Goal: Transaction & Acquisition: Purchase product/service

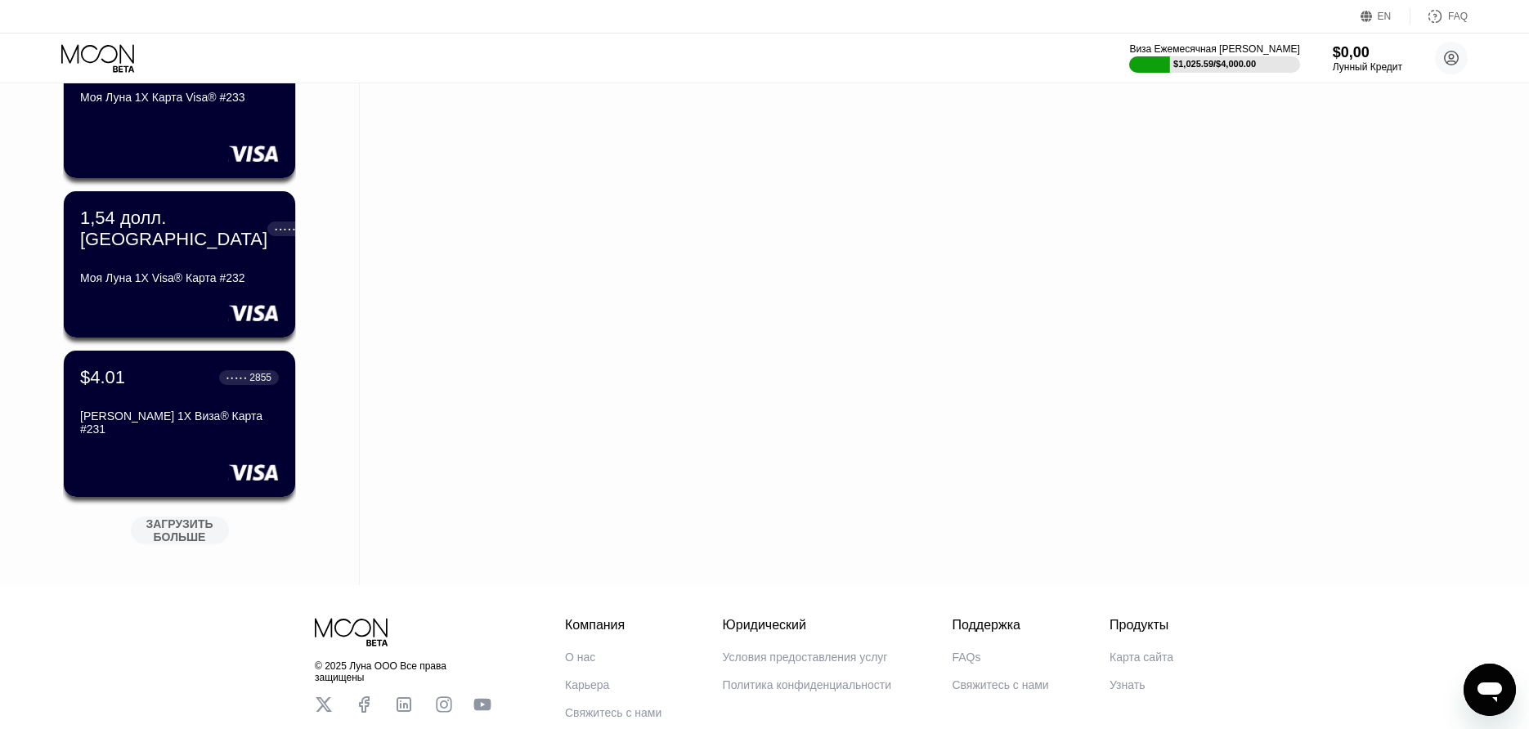
scroll to position [653, 0]
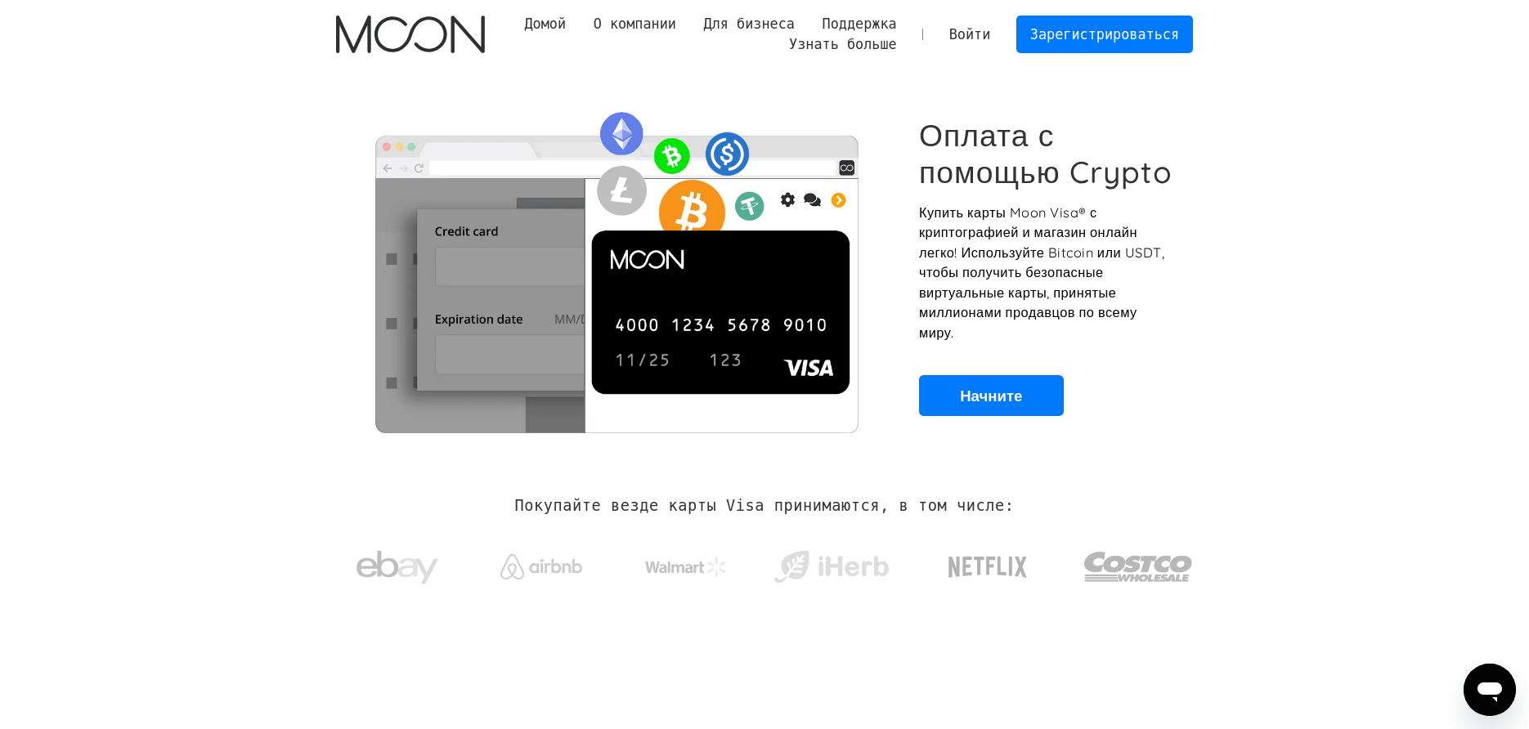
click at [989, 42] on link "Войти" at bounding box center [969, 34] width 69 height 36
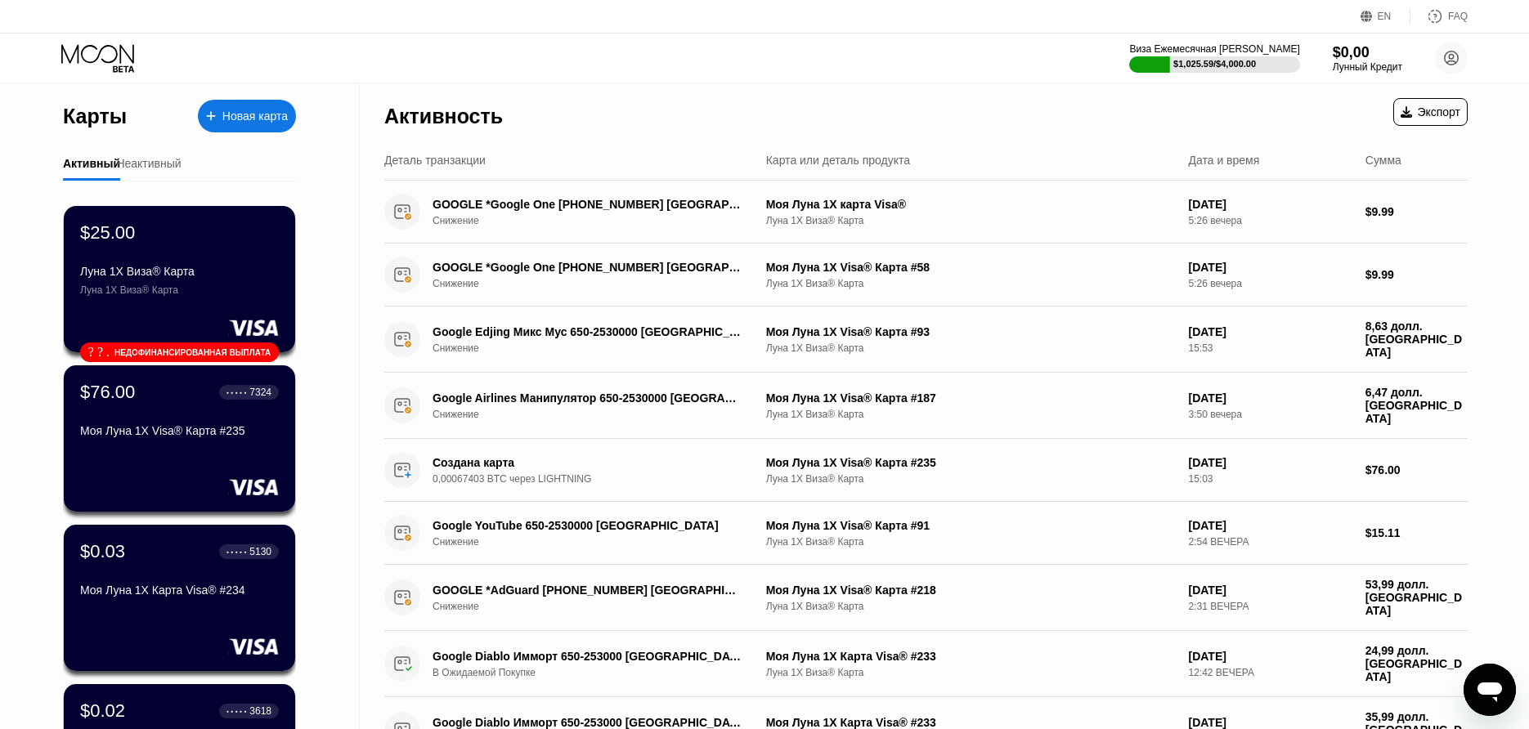
click at [251, 127] on div "Новая карта" at bounding box center [247, 116] width 98 height 33
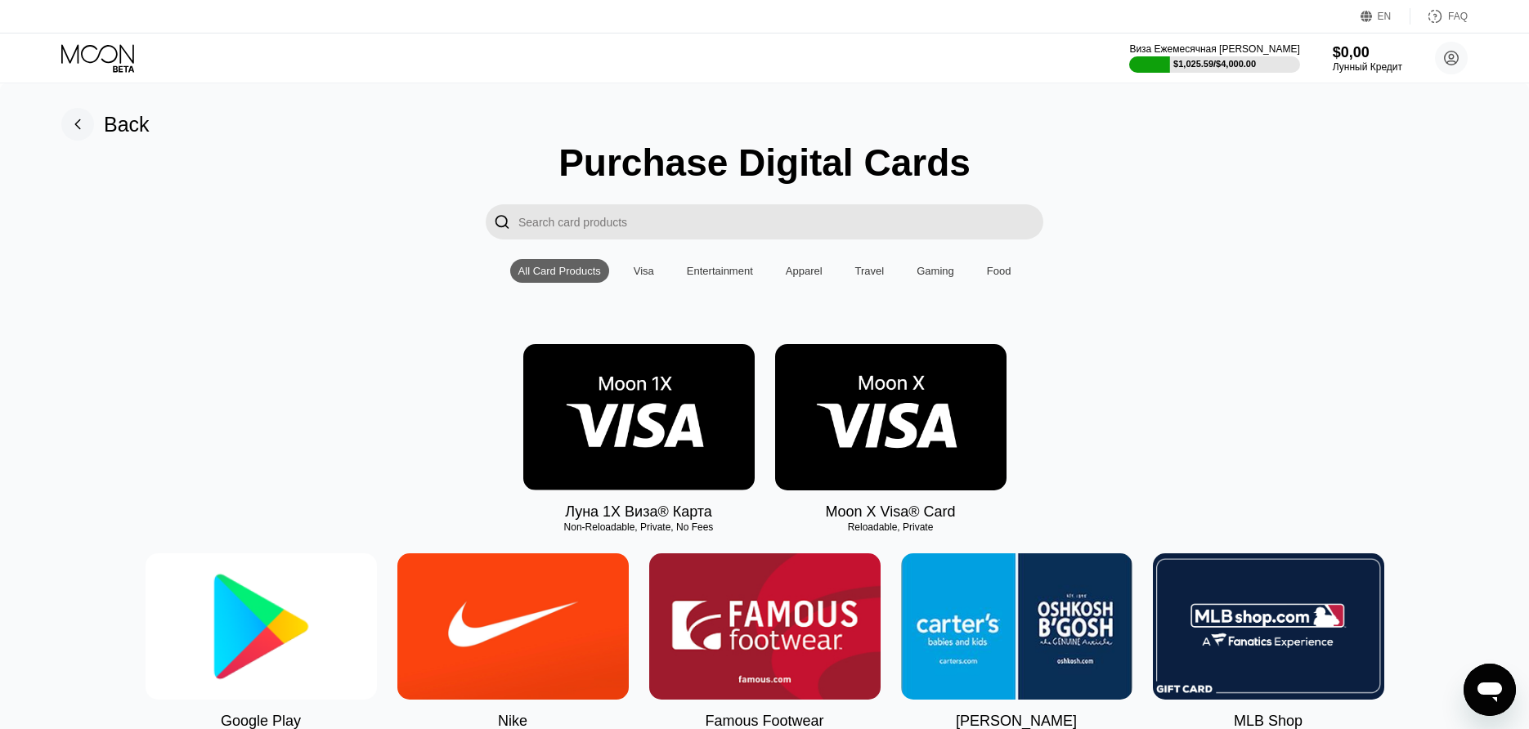
click at [627, 447] on img at bounding box center [638, 417] width 231 height 146
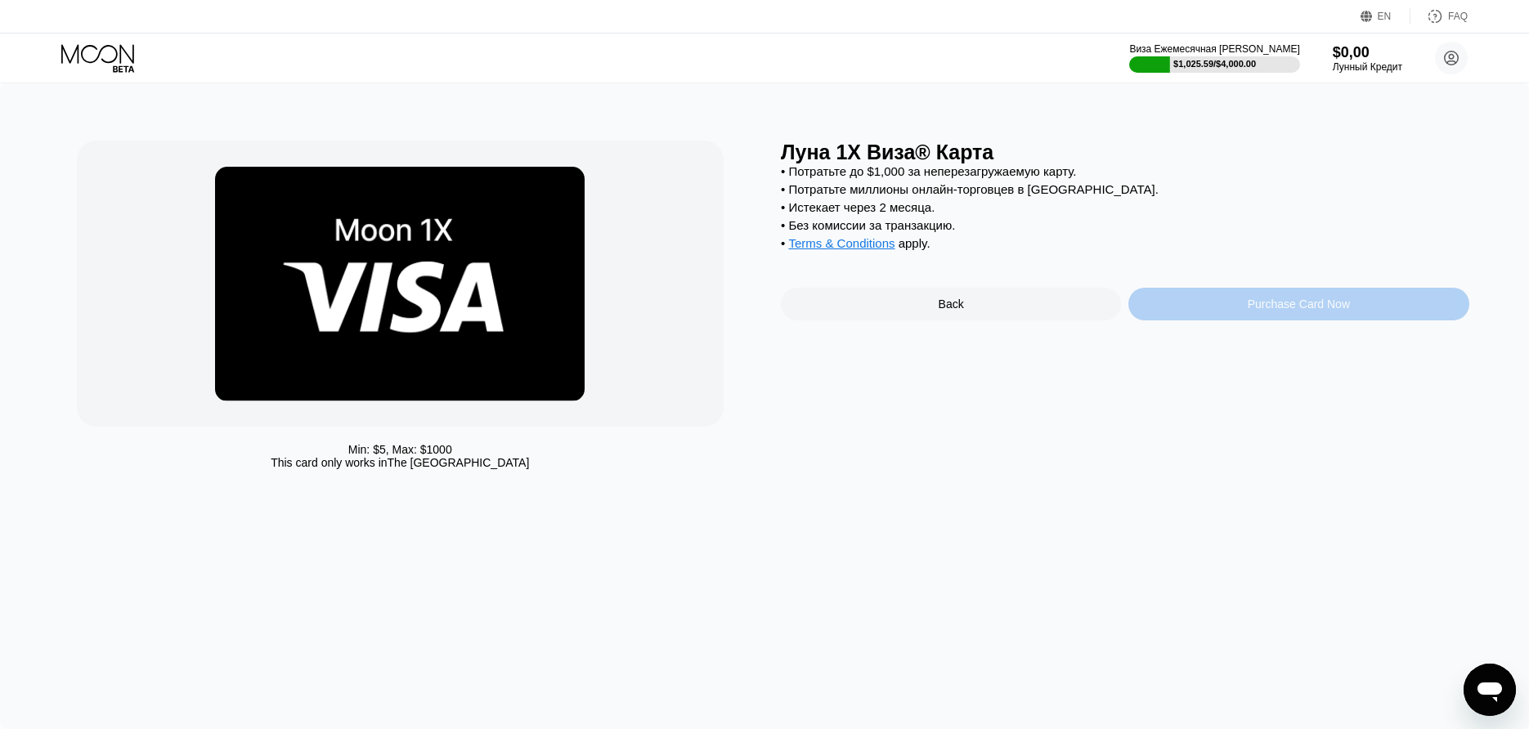
click at [1299, 311] on div "Purchase Card Now" at bounding box center [1299, 304] width 102 height 13
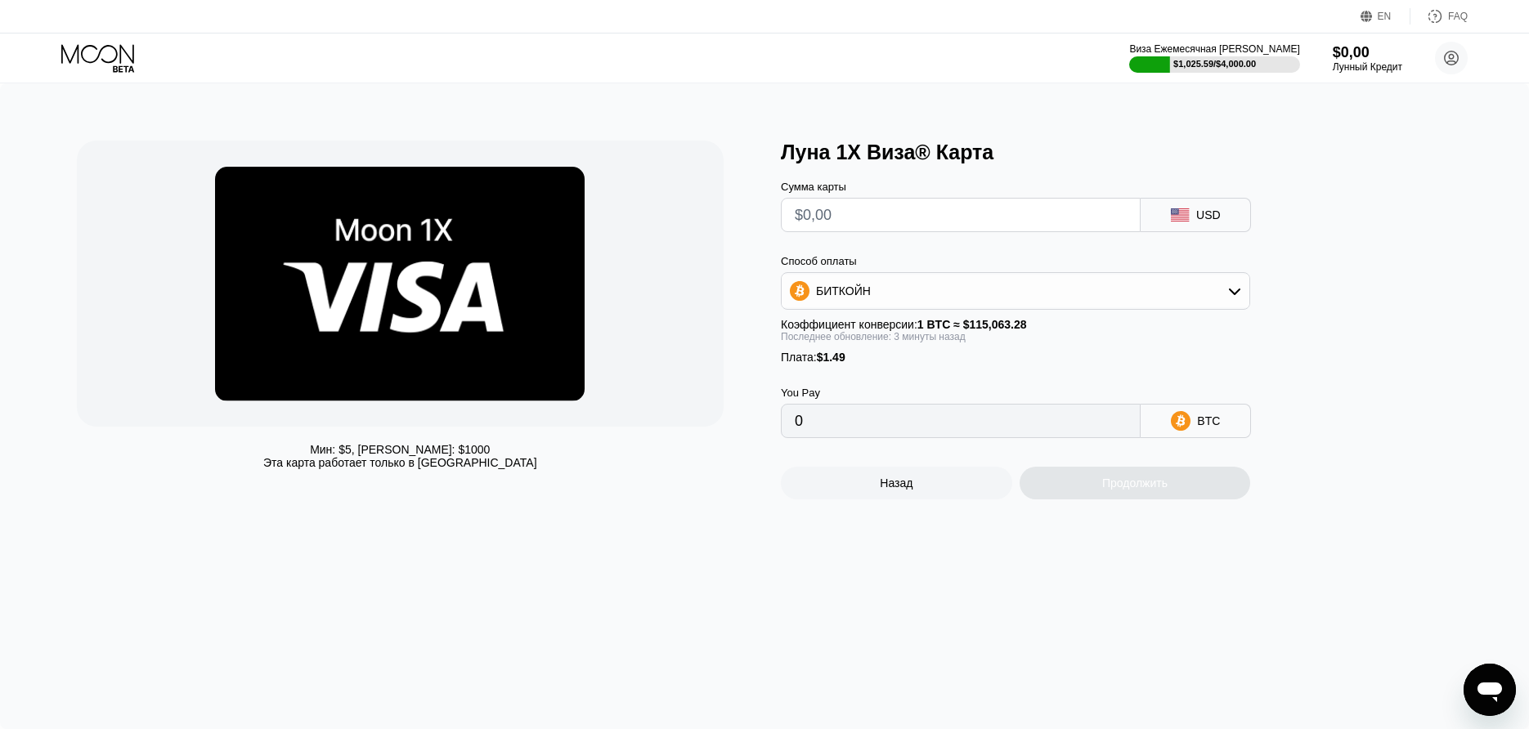
click at [877, 226] on input "text" at bounding box center [961, 215] width 332 height 33
type input "$1"
type input "0.00002165"
type input "$14"
type input "0.00013463"
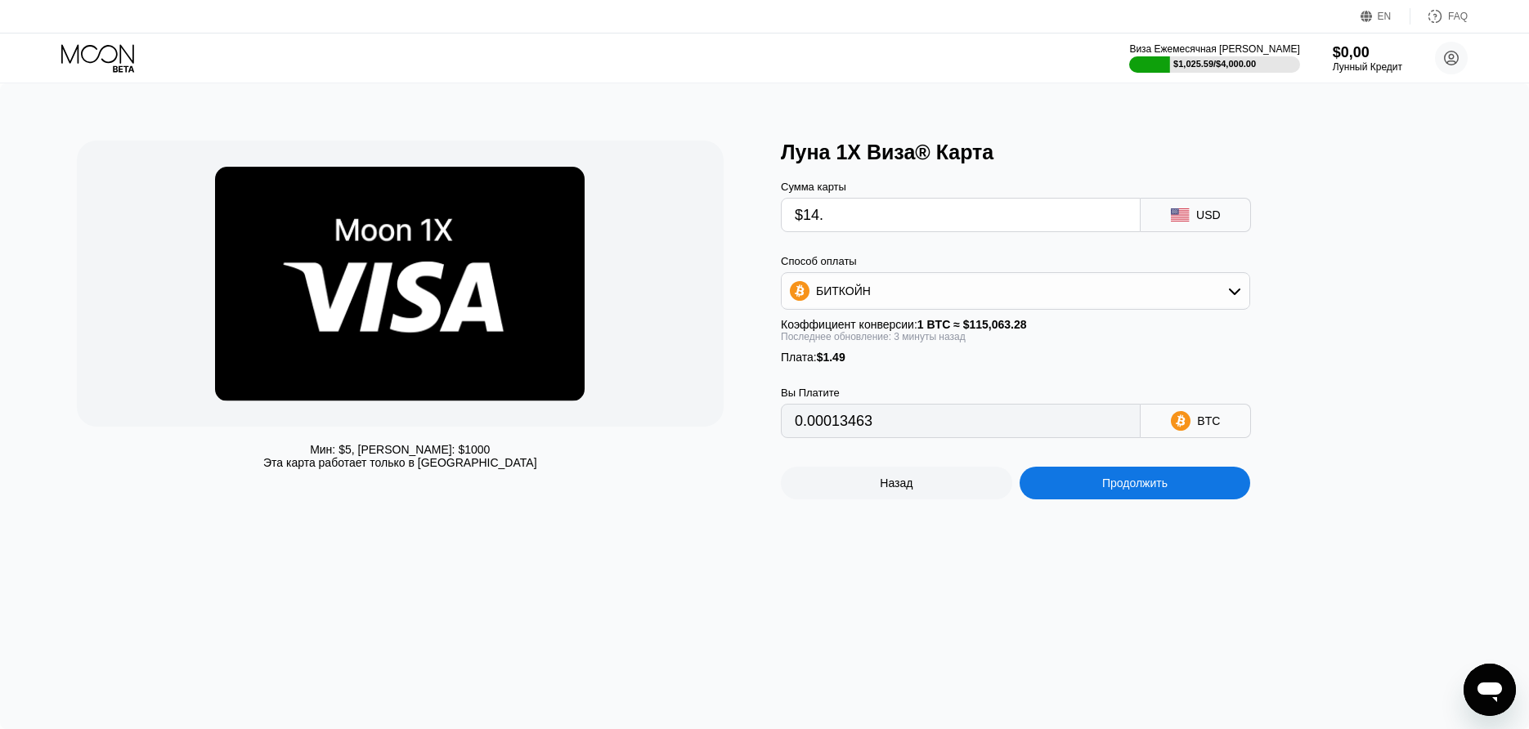
type input "$14.5"
type input "0.00013897"
type input "$14.5"
click at [1115, 490] on div "Продолжить" at bounding box center [1134, 483] width 65 height 13
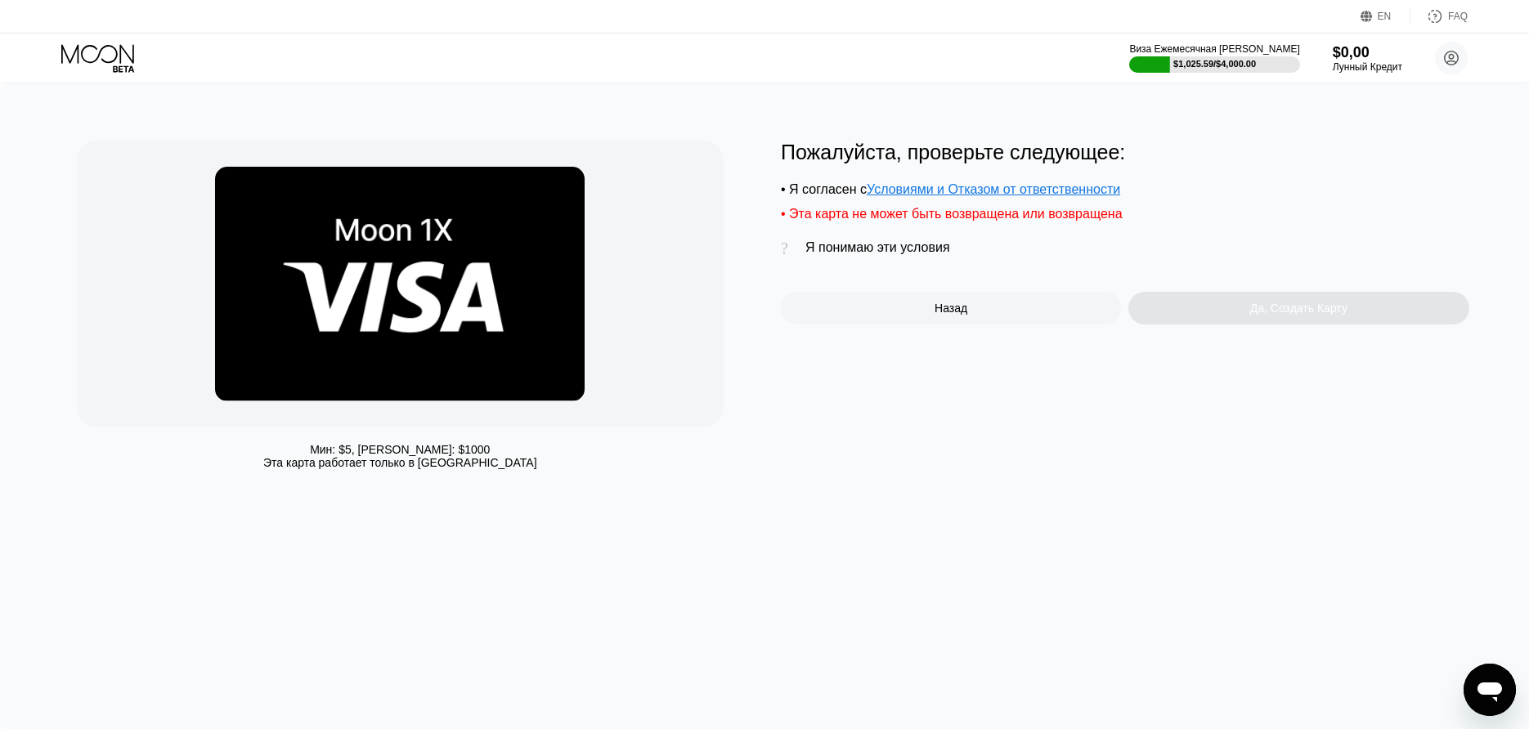
click at [891, 246] on div "Я понимаю эти условия" at bounding box center [877, 247] width 145 height 15
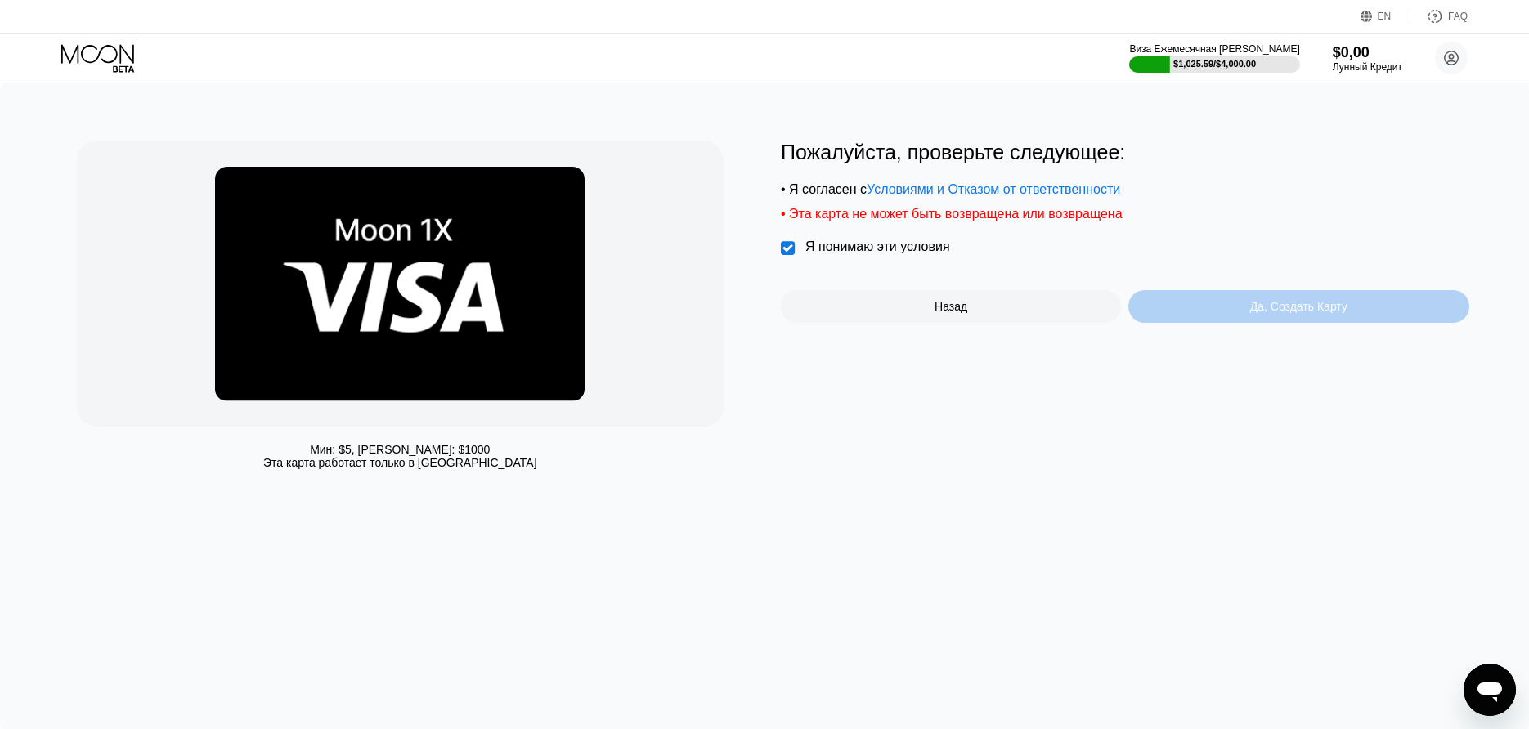
click at [1276, 311] on div "Да, Создать Карту" at bounding box center [1298, 306] width 97 height 13
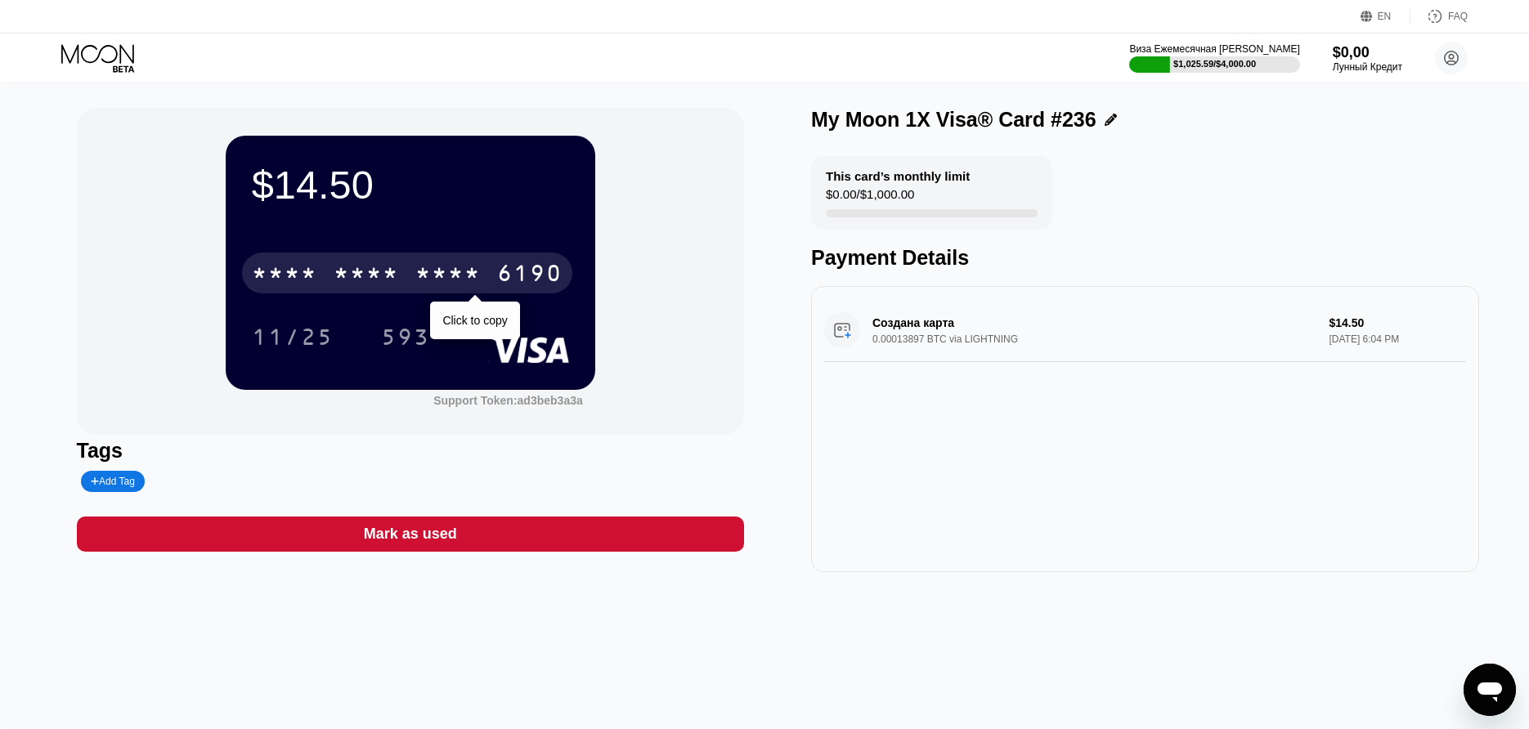
click at [385, 292] on div "* * * * * * * * * * * * 6190" at bounding box center [407, 273] width 330 height 41
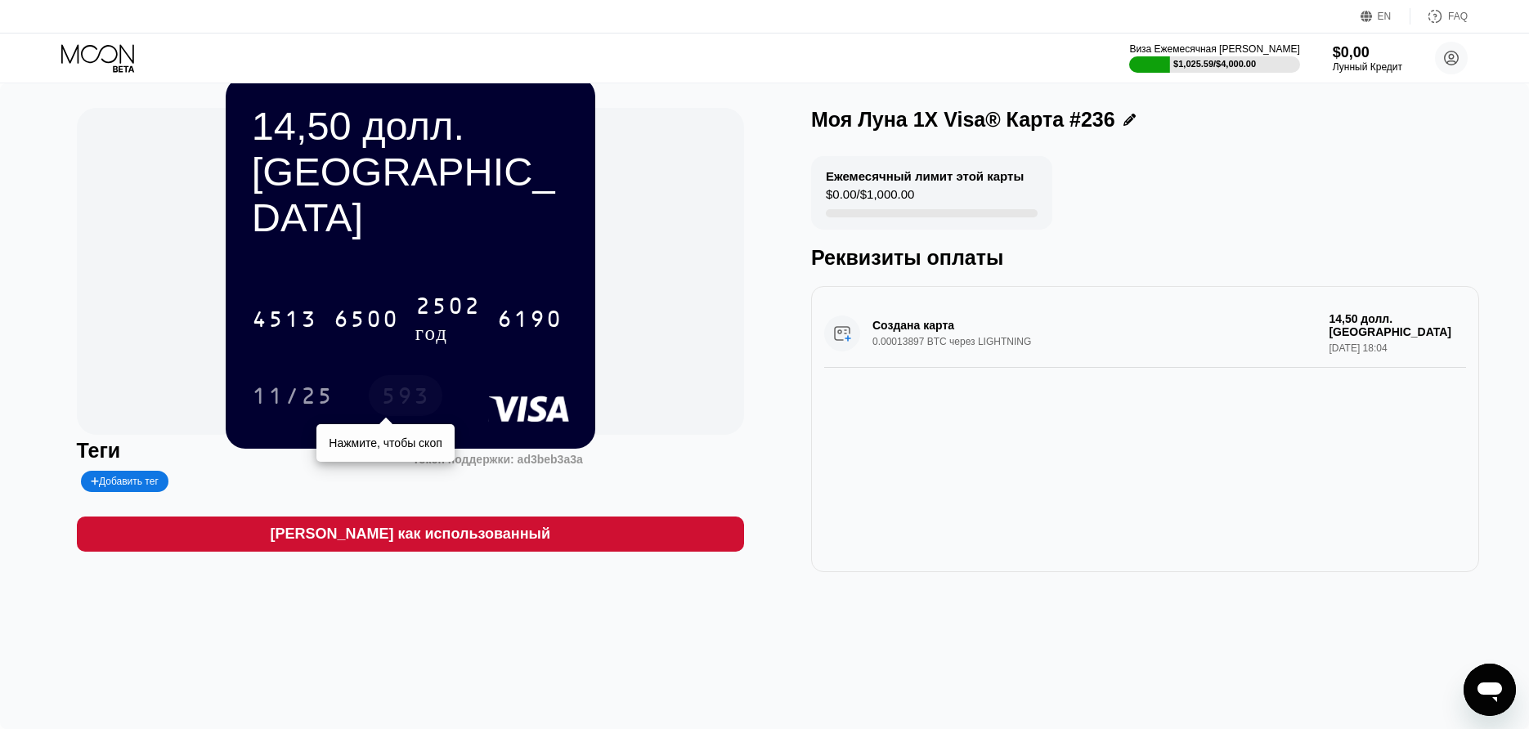
click at [432, 375] on div "593" at bounding box center [406, 395] width 74 height 41
click at [106, 46] on icon at bounding box center [97, 53] width 73 height 19
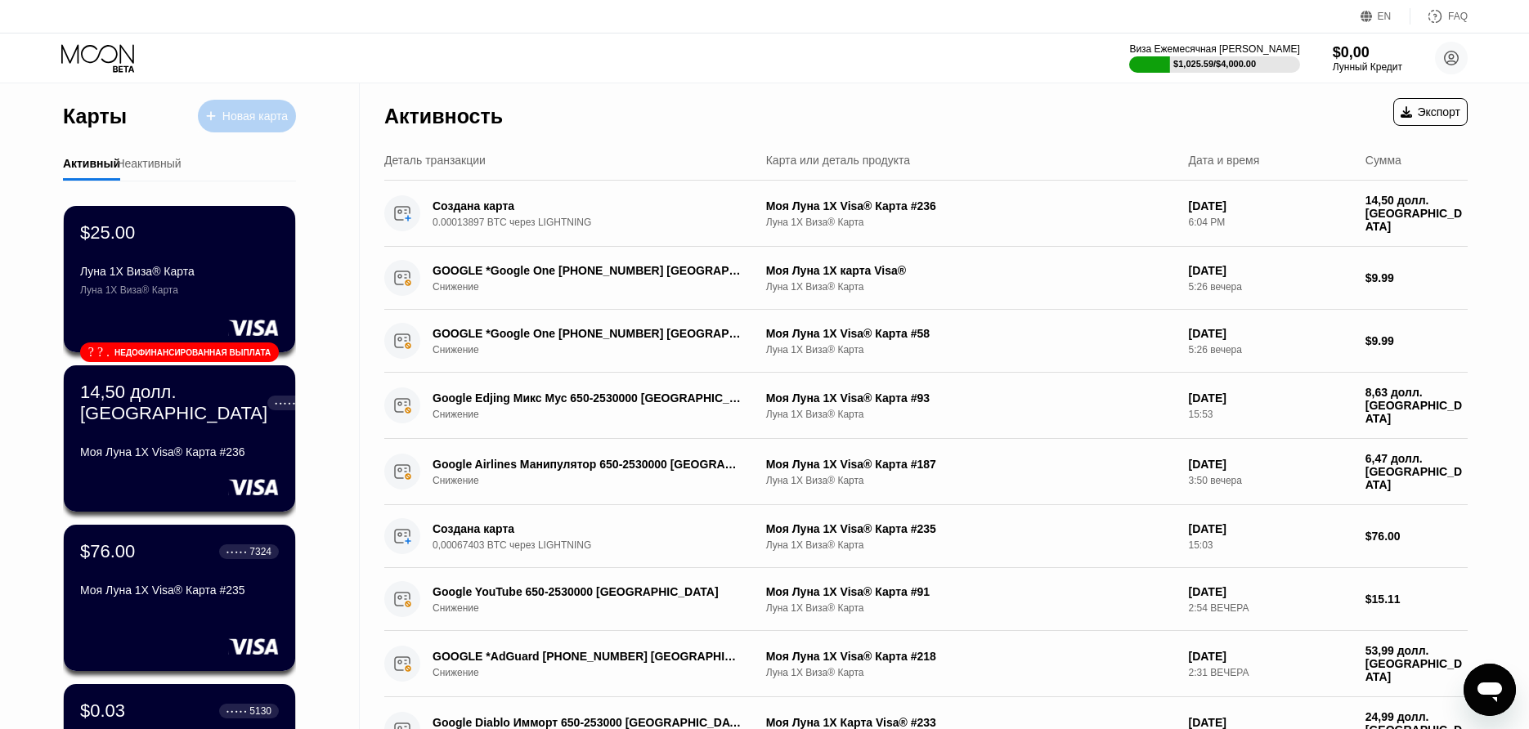
drag, startPoint x: 237, startPoint y: 118, endPoint x: 241, endPoint y: 160, distance: 42.7
click at [242, 152] on div "Карты Новая карта Активный Неактивный $25.00 Луна 1X Виза® Карта Луна 1X Виза® …" at bounding box center [179, 660] width 233 height 1154
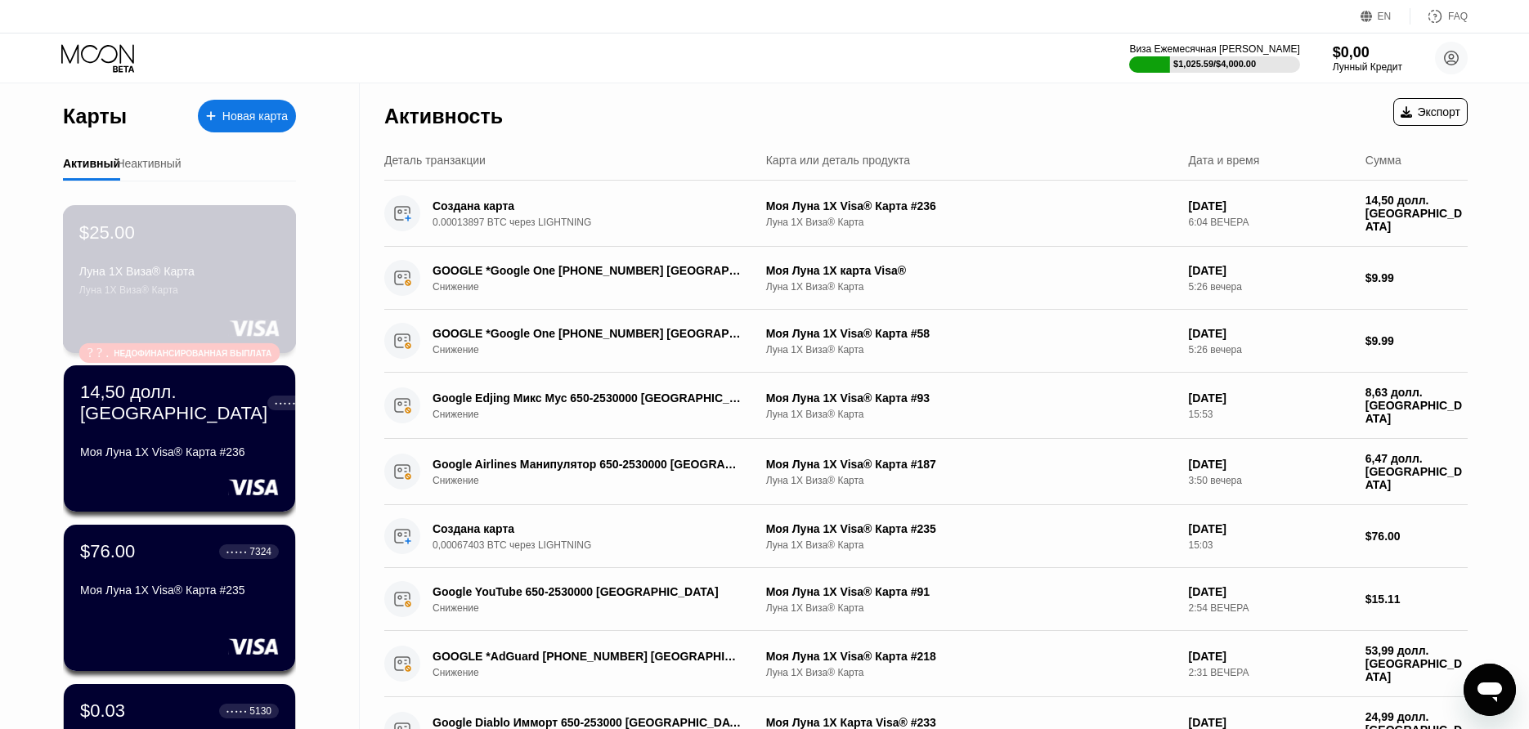
click at [232, 214] on div "$25.00 Луна 1X Виза® Карта Луна 1X Виза® Карта ? ? . Недофинансированная выплата" at bounding box center [180, 279] width 234 height 148
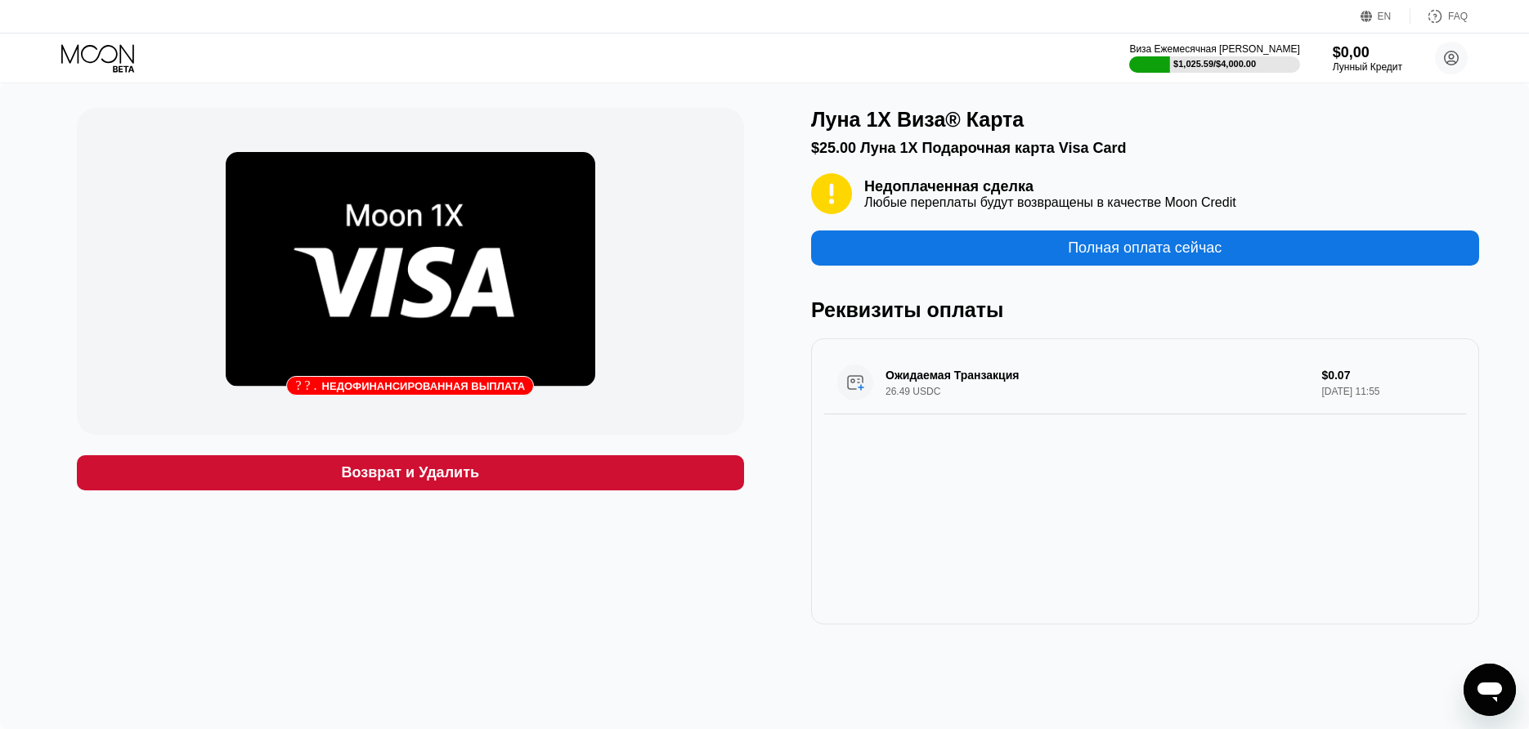
click at [612, 462] on div "Возврат и Удалить" at bounding box center [411, 472] width 668 height 35
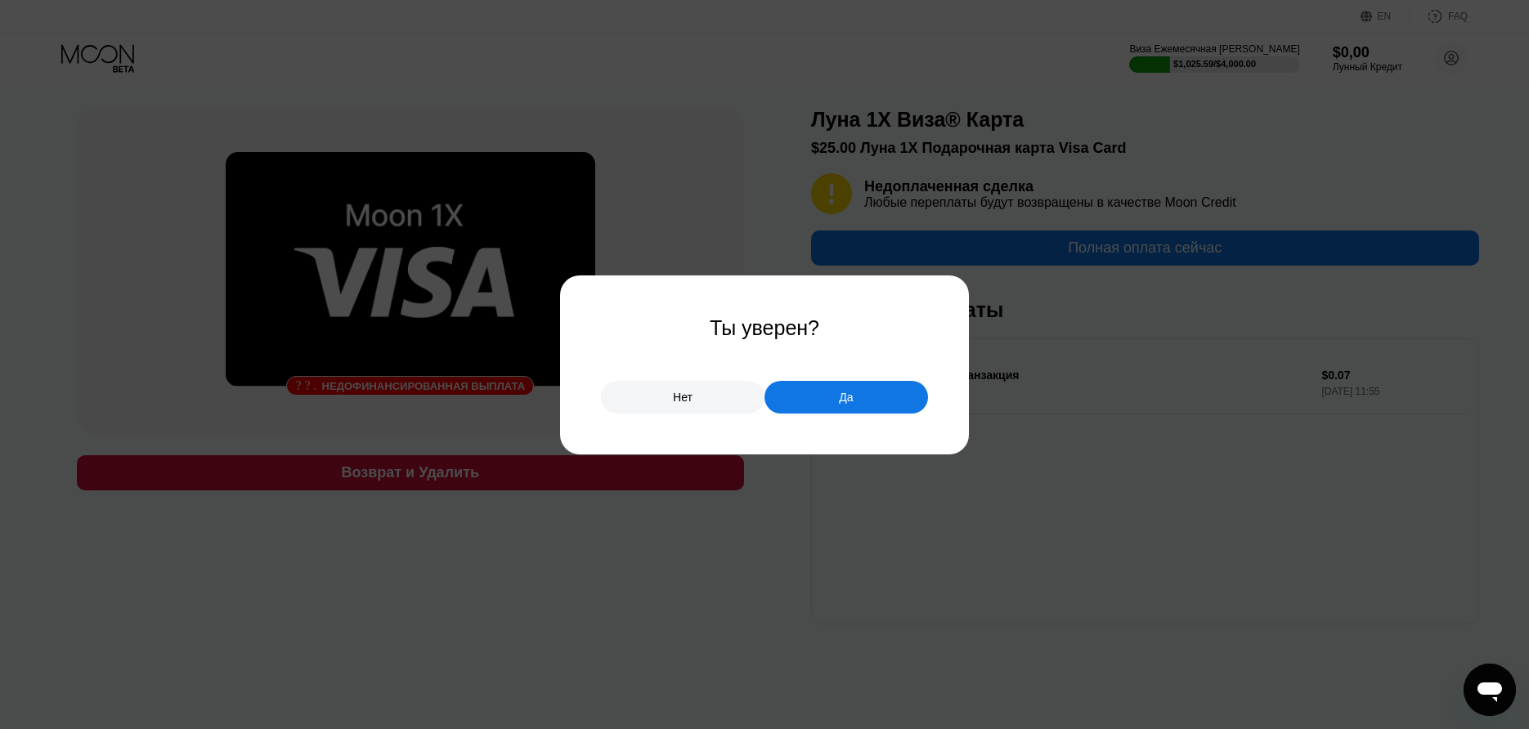
click at [807, 396] on div "Да" at bounding box center [846, 397] width 164 height 33
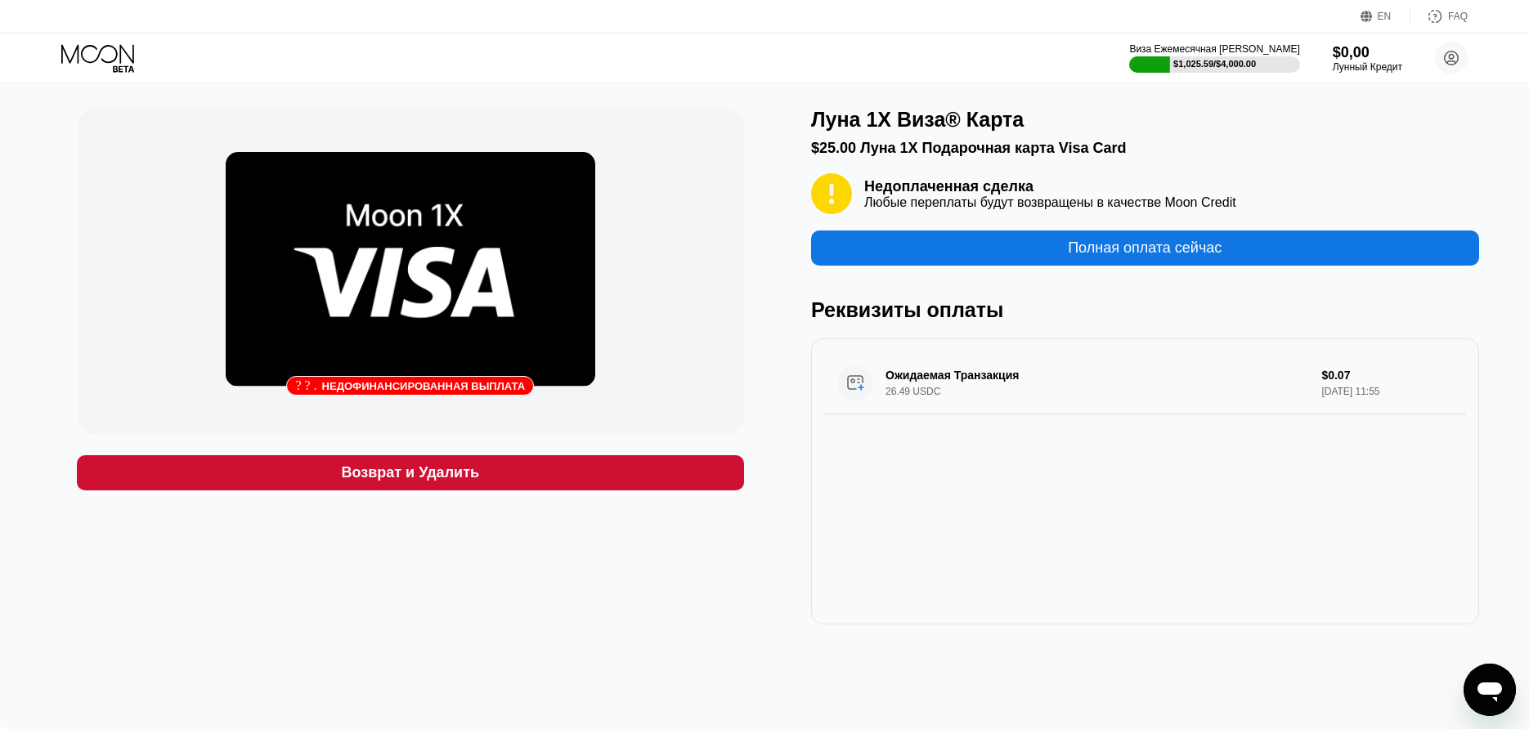
click at [1505, 687] on div "Открыть окно обмена сообщениями" at bounding box center [1489, 689] width 49 height 49
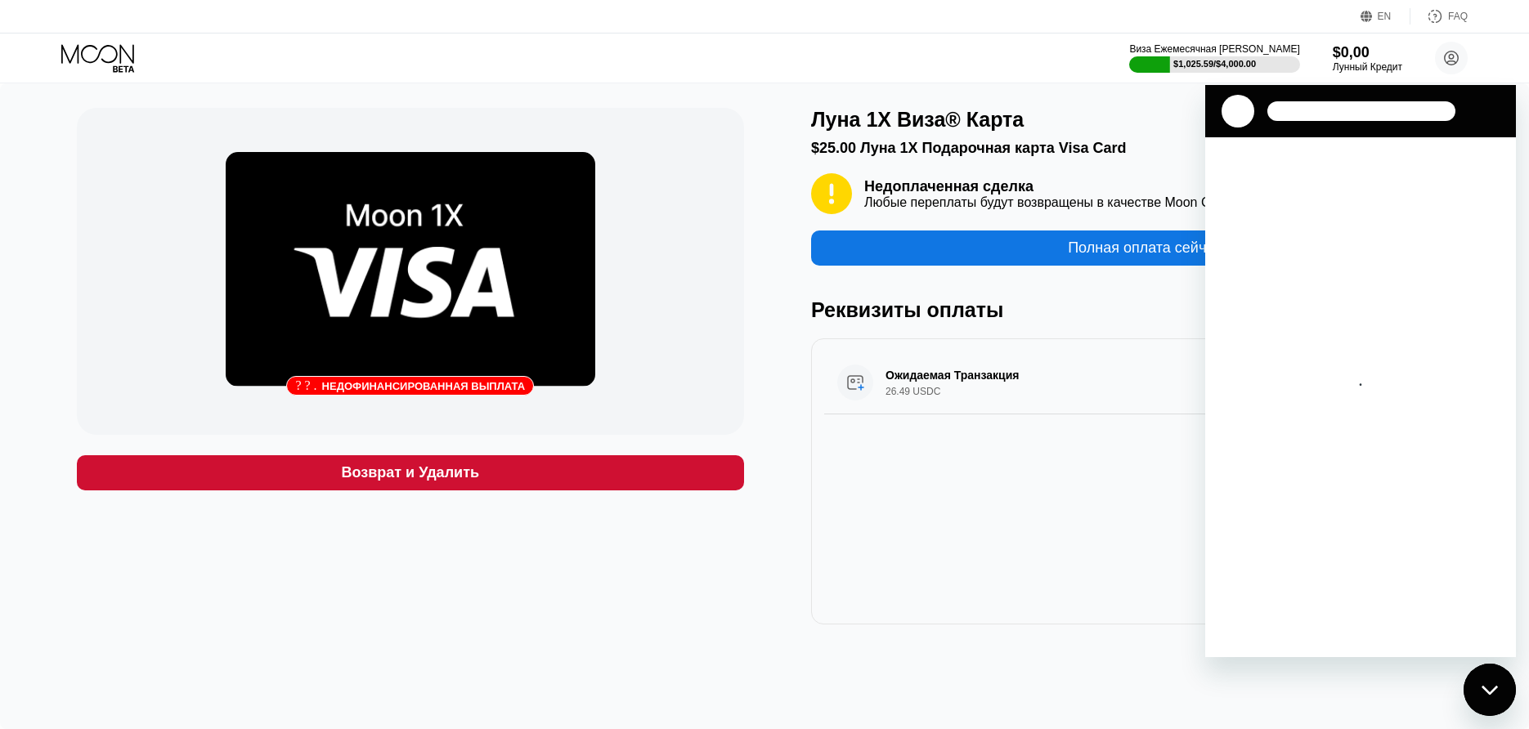
click at [828, 442] on div "Ожидаемая Транзакция 26.49 USDC $0.07 сентябрь 20, 2025 11:55" at bounding box center [1145, 481] width 668 height 286
click at [1471, 685] on div "Закрыть окно обмена сообщениями" at bounding box center [1489, 689] width 49 height 49
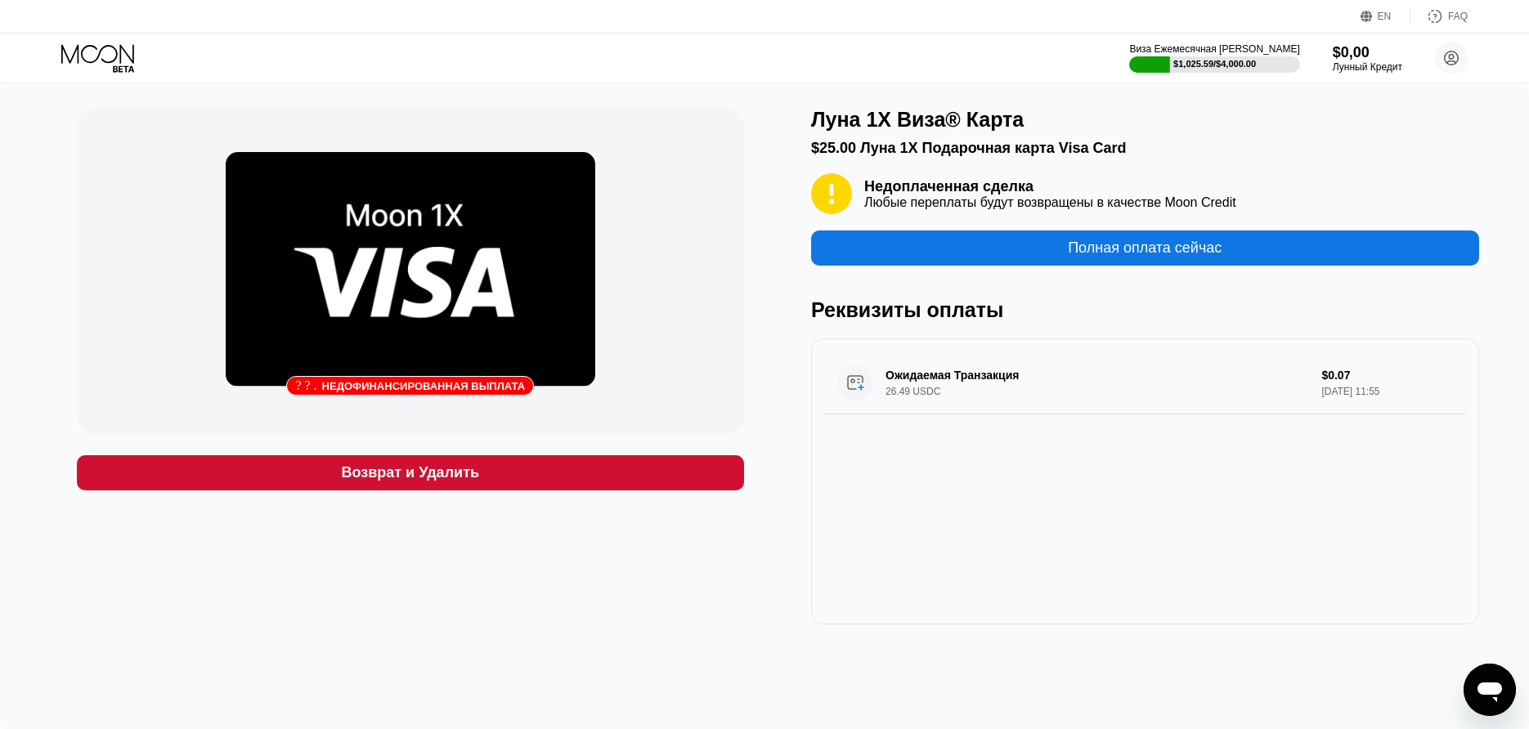
click at [83, 56] on icon at bounding box center [99, 58] width 76 height 29
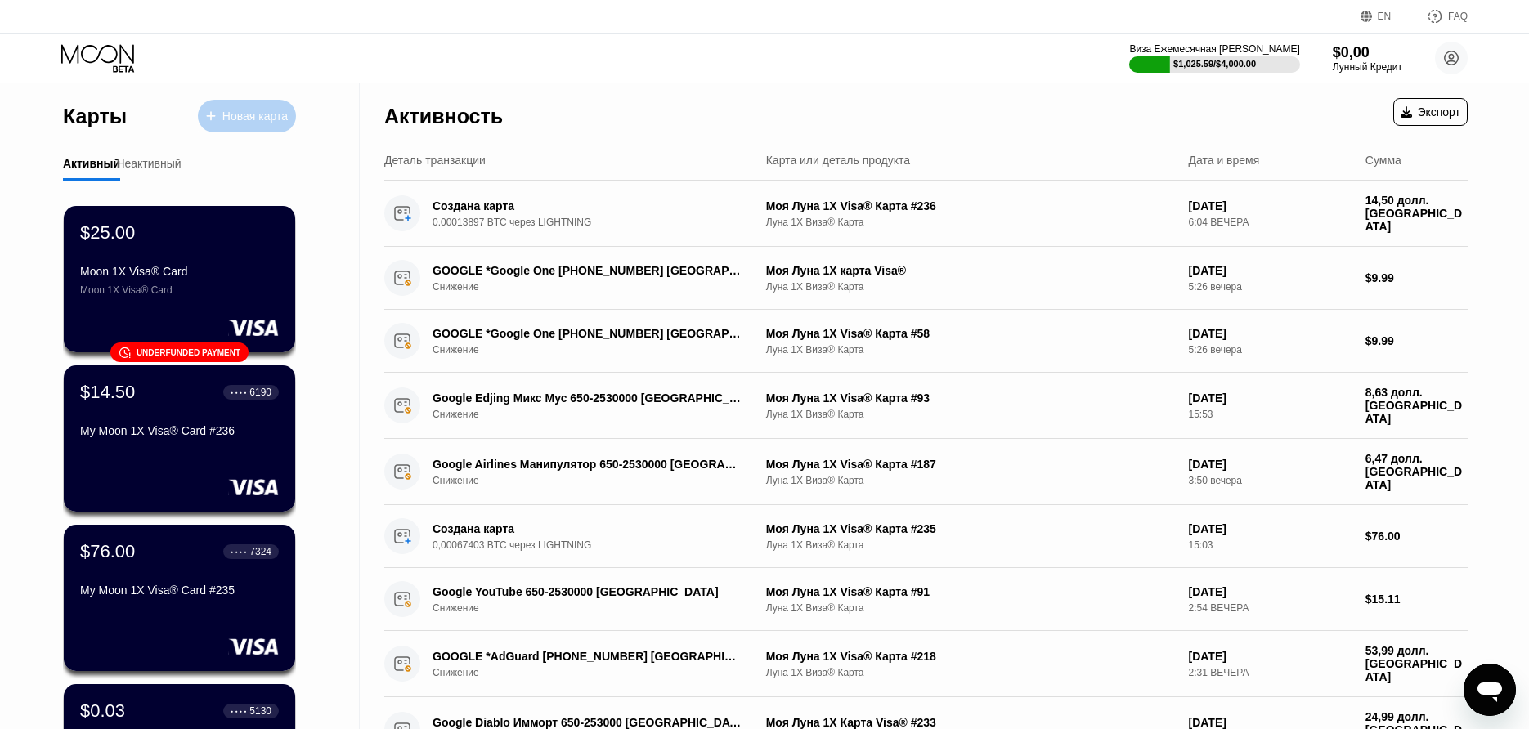
drag, startPoint x: 277, startPoint y: 122, endPoint x: 201, endPoint y: 165, distance: 87.5
click at [269, 163] on div "Карты Новая карта Активный Неактивный $25.00 Moon 1X Visa® Card Moon 1X Visa® C…" at bounding box center [179, 660] width 233 height 1154
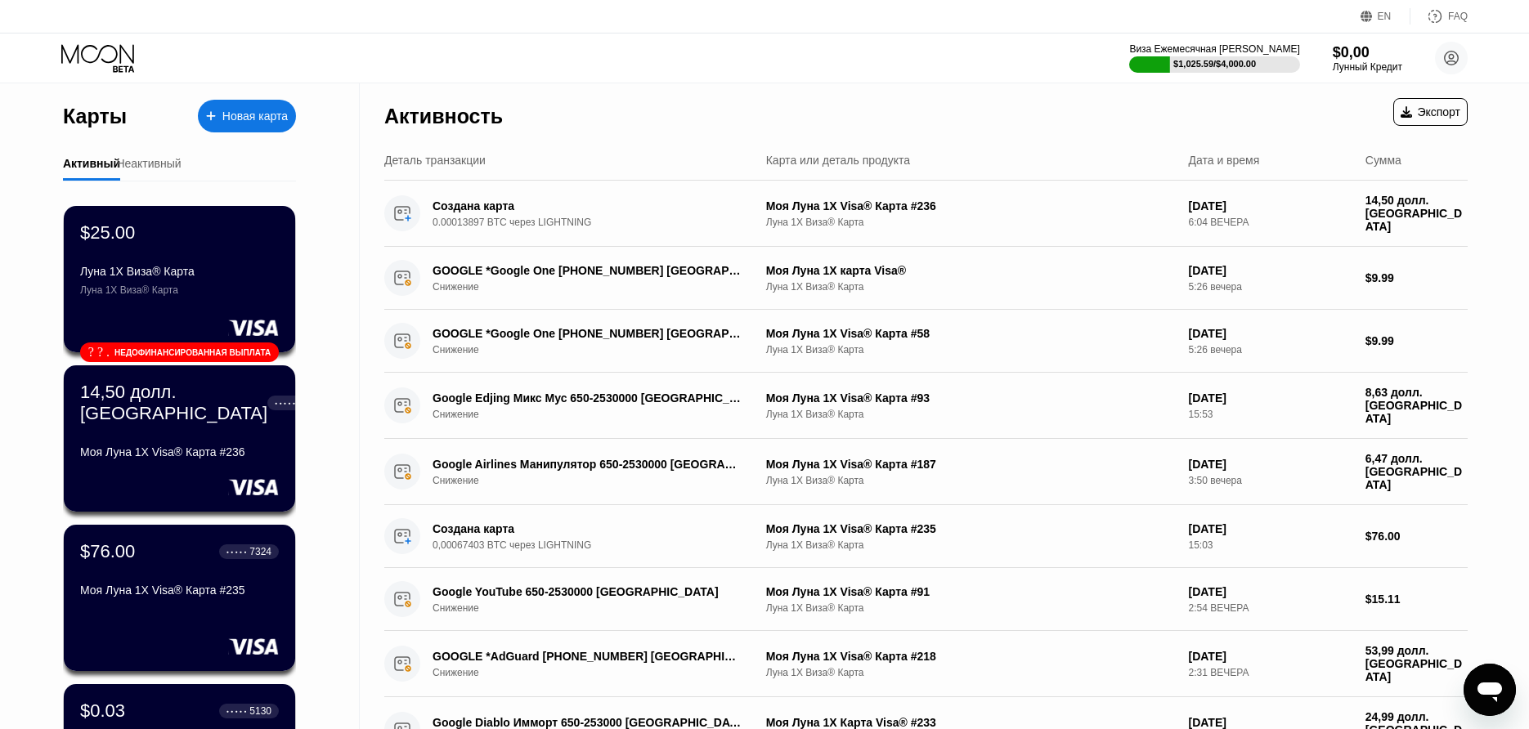
click at [136, 172] on div "Неактивный" at bounding box center [148, 165] width 57 height 32
click at [150, 168] on div "Неактивный" at bounding box center [148, 163] width 65 height 13
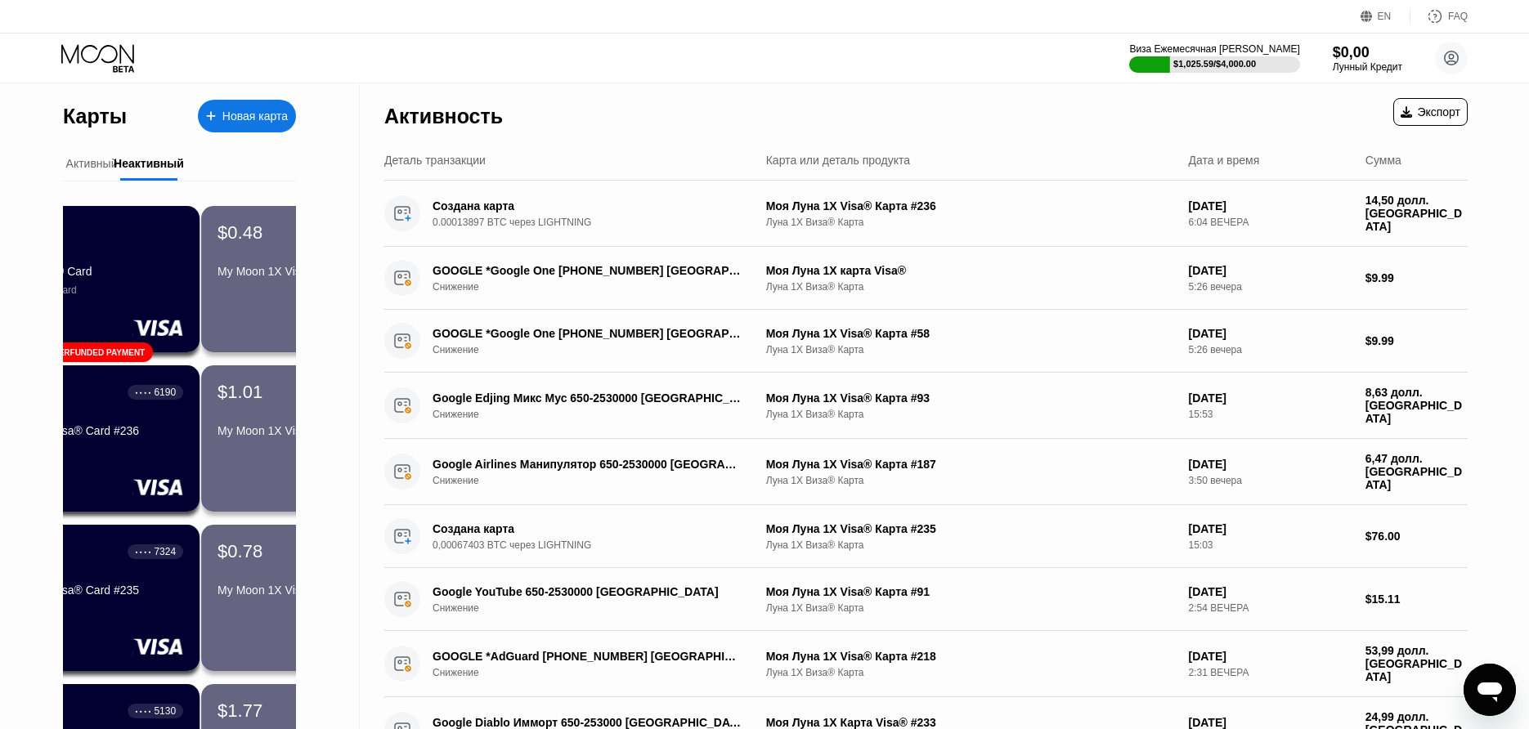
click at [154, 165] on div "Неактивный" at bounding box center [149, 163] width 70 height 13
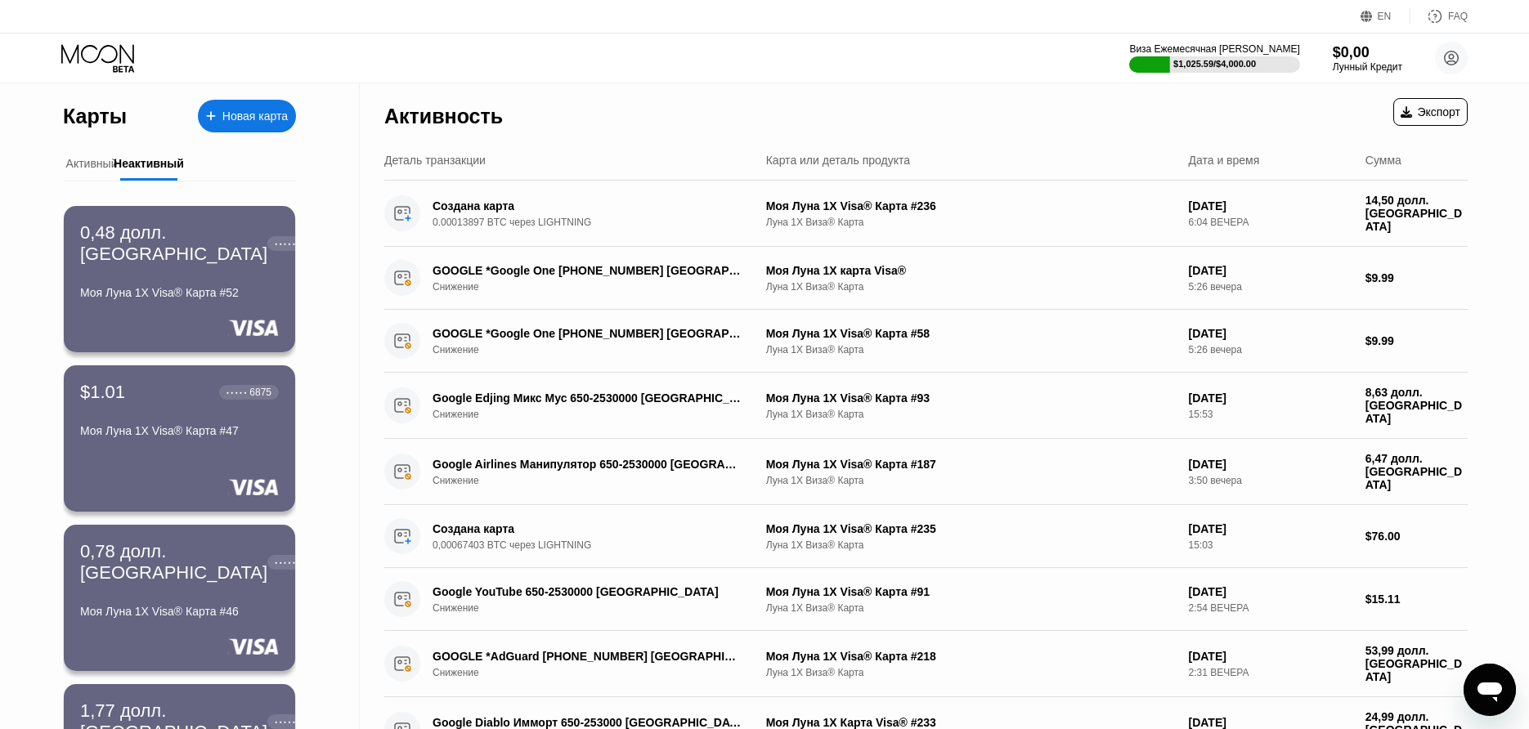
click at [99, 168] on div "Активный" at bounding box center [92, 163] width 52 height 13
click at [98, 166] on div "Активный" at bounding box center [92, 163] width 52 height 13
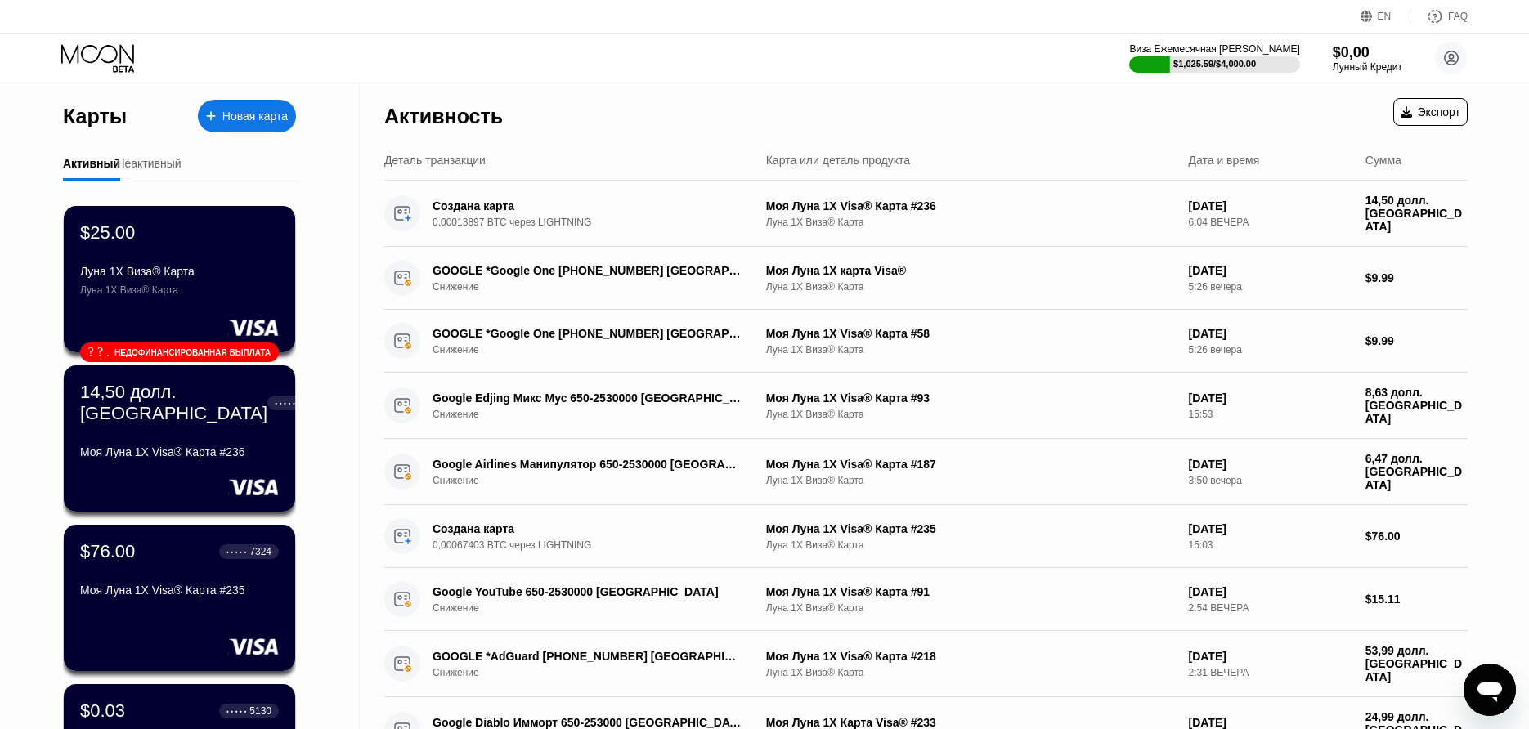
drag, startPoint x: 249, startPoint y: 114, endPoint x: 542, endPoint y: 1, distance: 314.4
click at [249, 114] on div "Новая карта" at bounding box center [254, 117] width 65 height 14
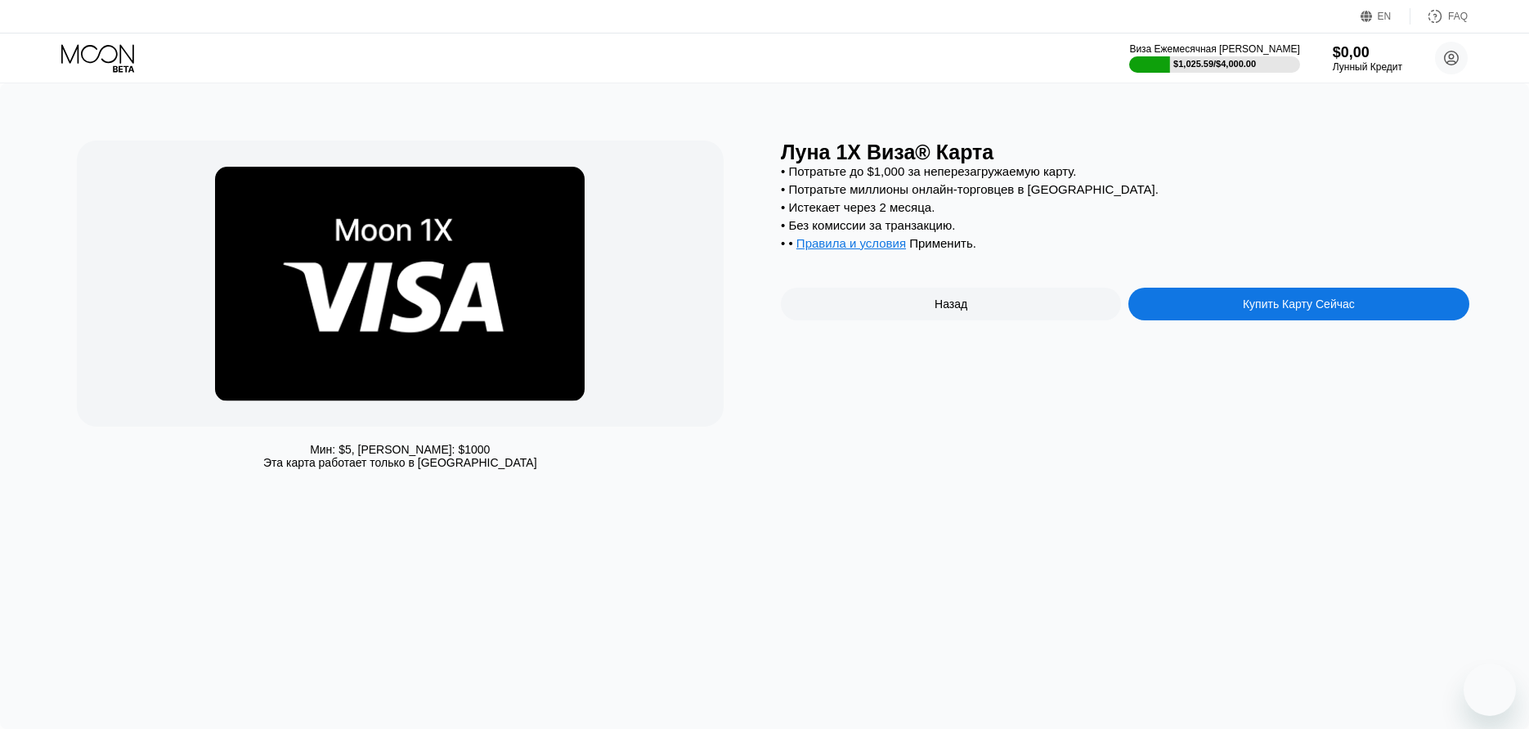
click at [1324, 310] on div "Купить Карту Сейчас" at bounding box center [1299, 304] width 112 height 13
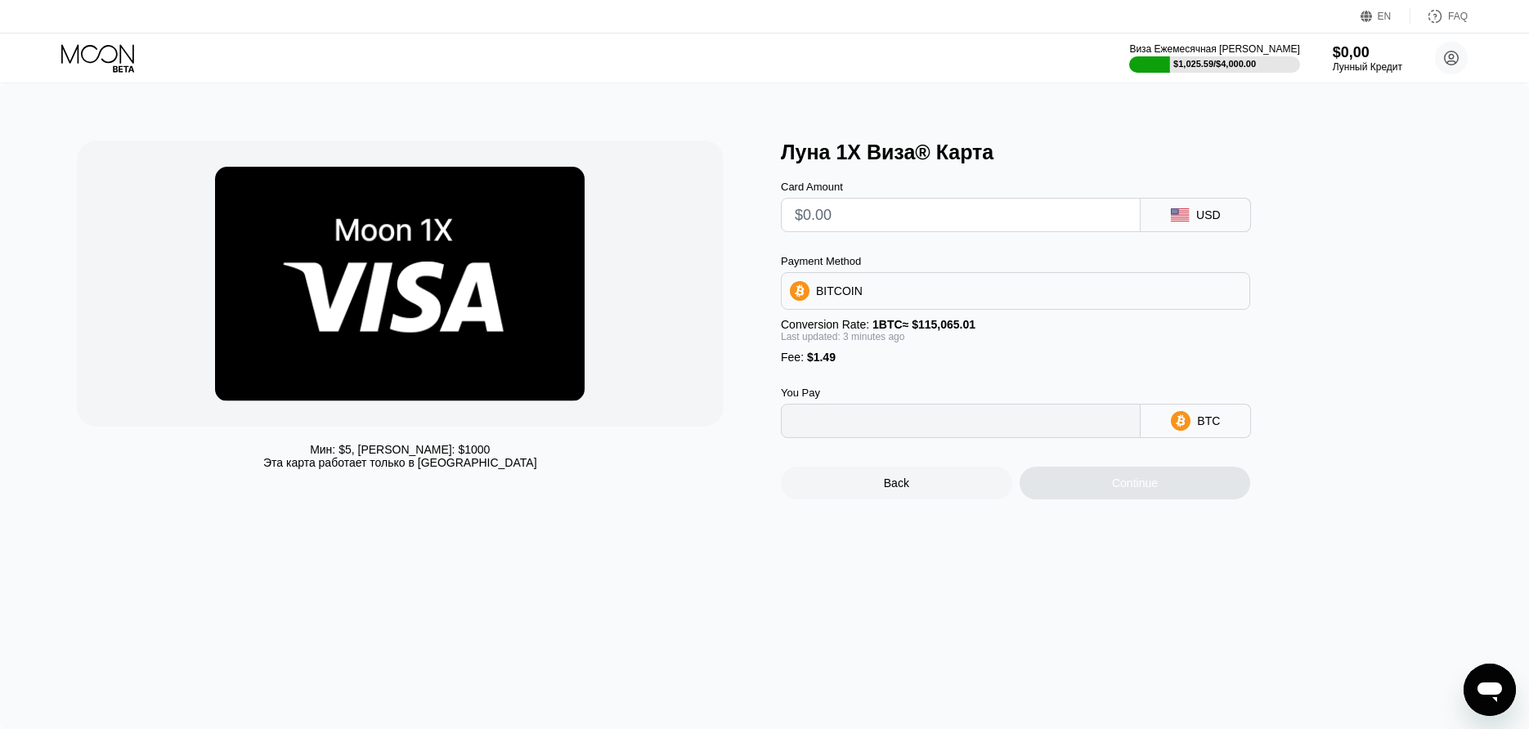
type input "0"
drag, startPoint x: 997, startPoint y: 232, endPoint x: 998, endPoint y: 217, distance: 15.6
click at [997, 231] on input "text" at bounding box center [961, 215] width 332 height 33
type input "$25"
type input "0.00023022"
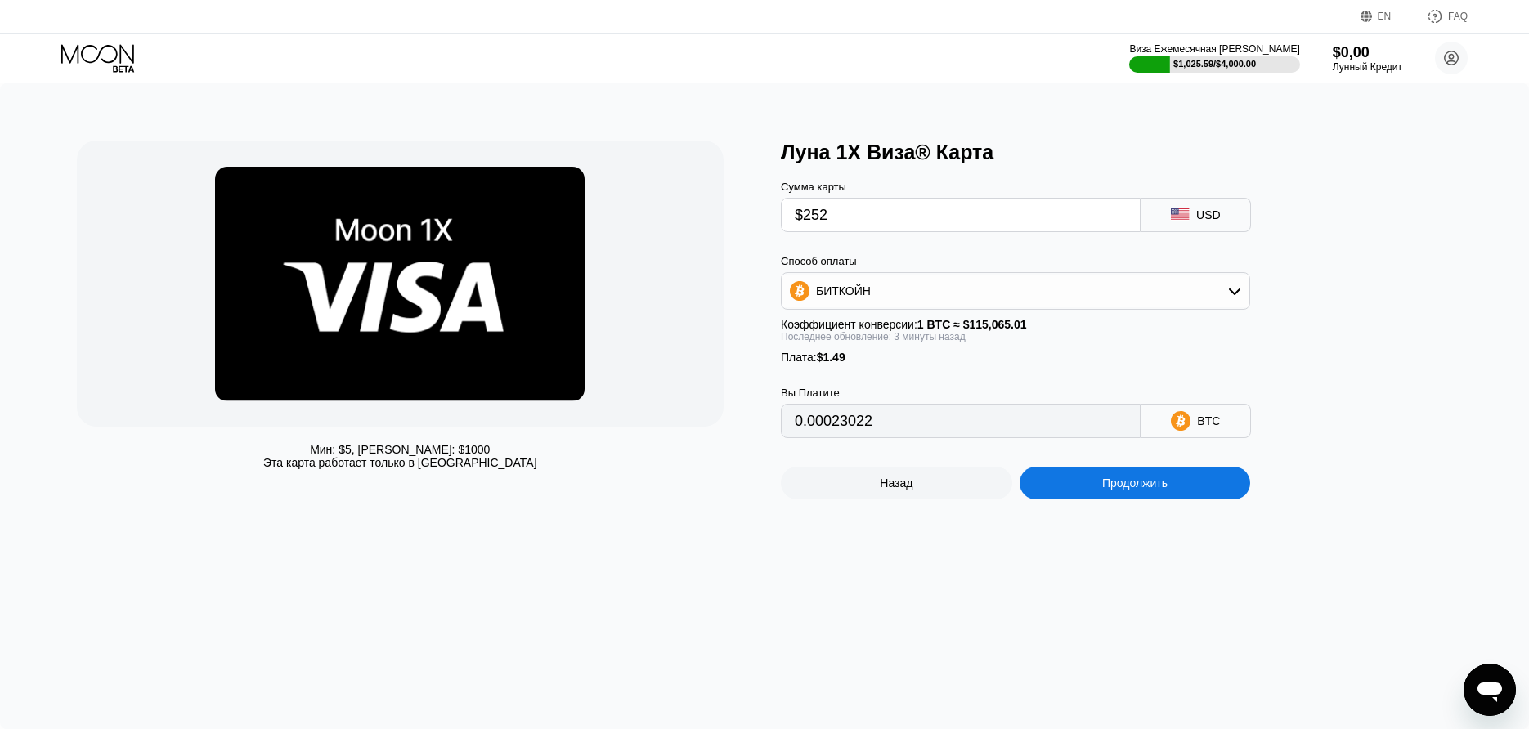
type input "$252"
type input "0.00220302"
type input "$25"
type input "0.00023022"
type input "$25.5"
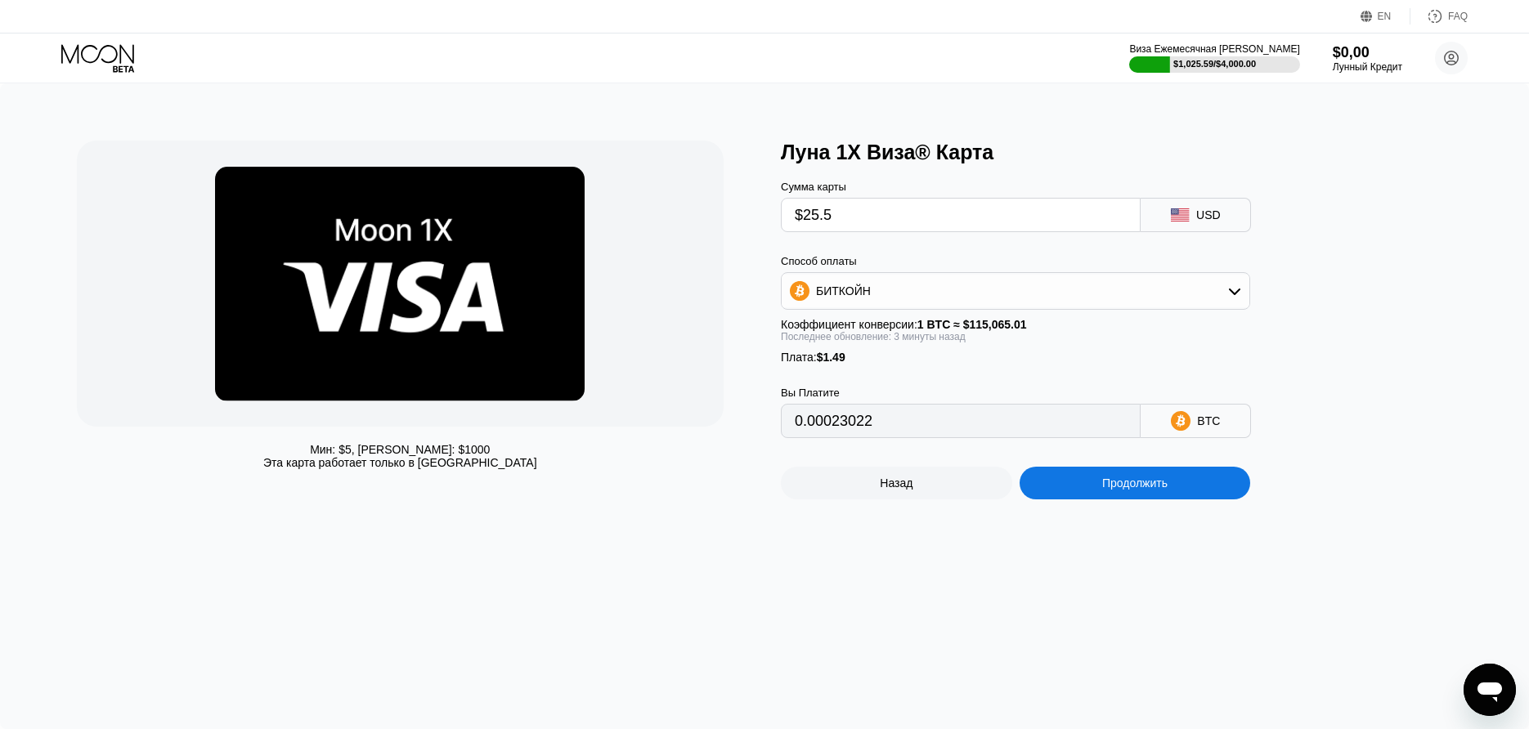
type input "0.00023457"
type input "$25.5"
click at [1083, 477] on div "Продолжить" at bounding box center [1134, 483] width 231 height 33
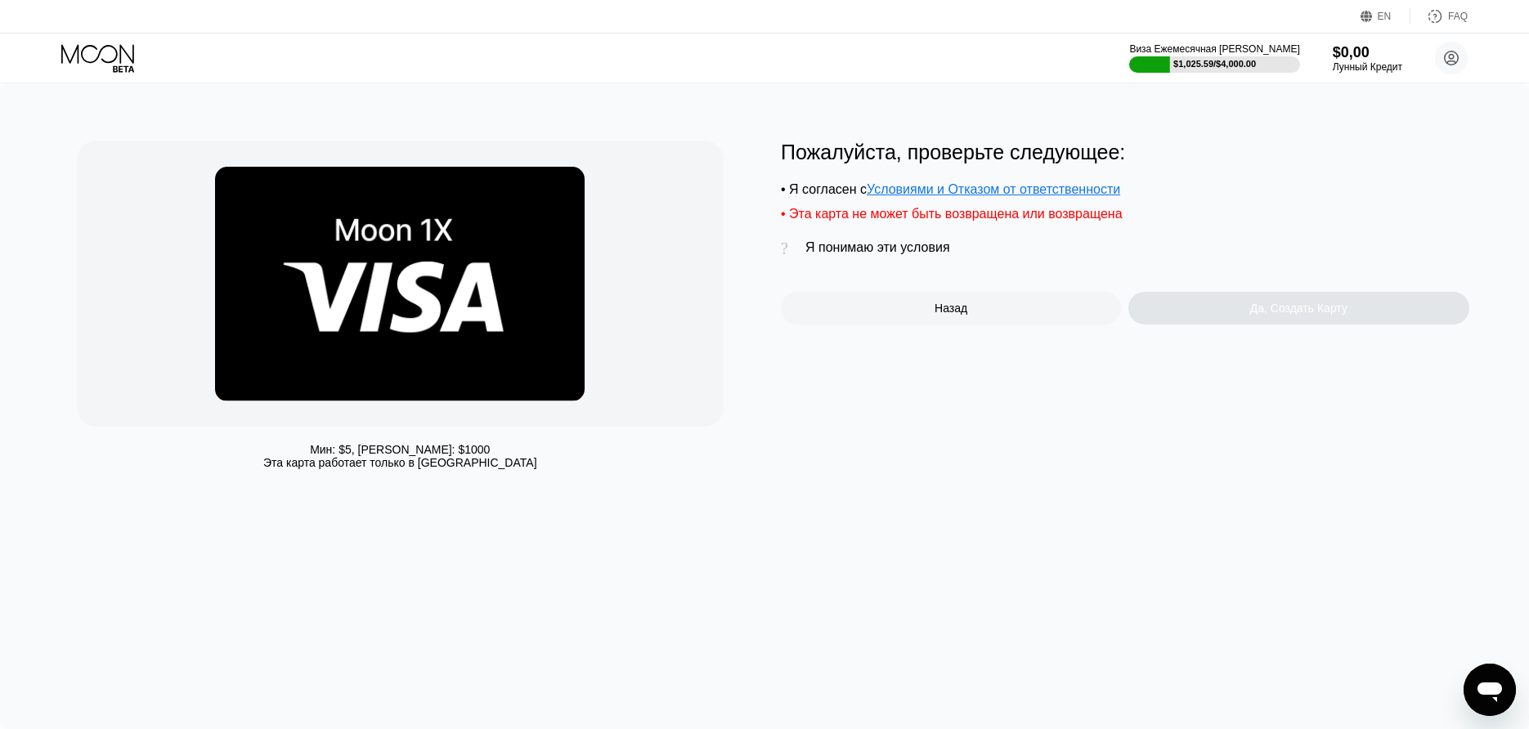
click at [948, 255] on div "Я понимаю эти условия" at bounding box center [877, 247] width 145 height 15
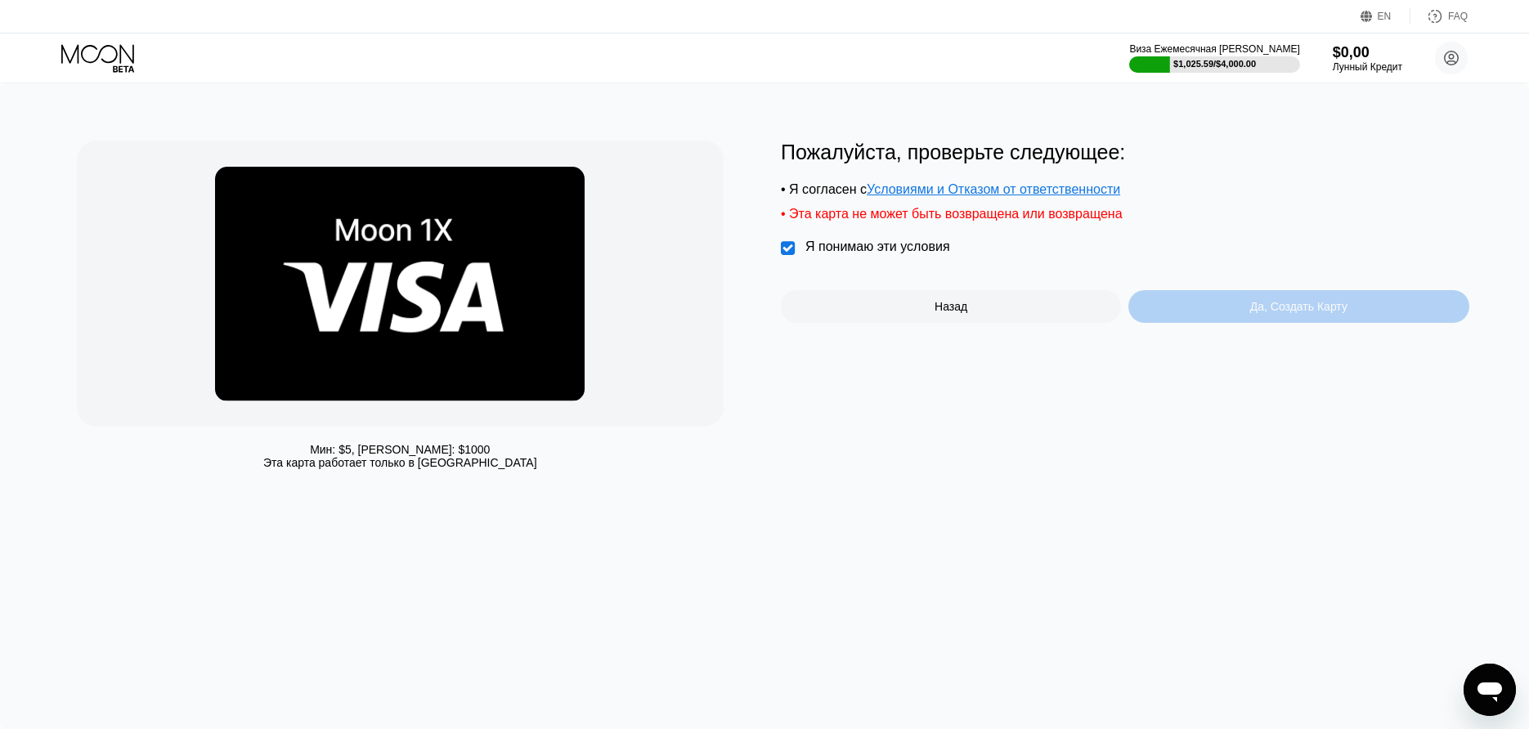
click at [1272, 305] on div "Да, Создать Карту" at bounding box center [1298, 306] width 340 height 33
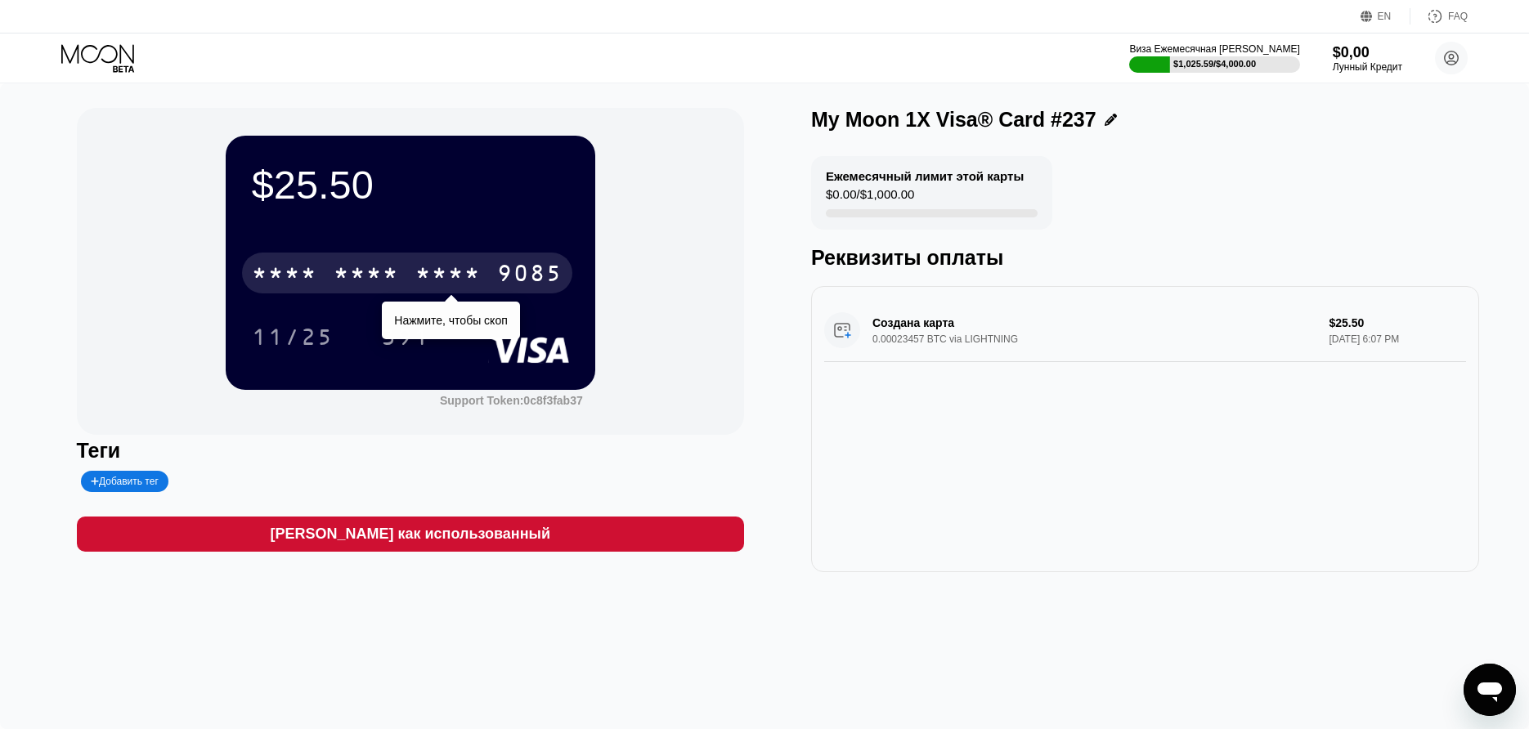
click at [522, 268] on div "9085" at bounding box center [529, 275] width 65 height 26
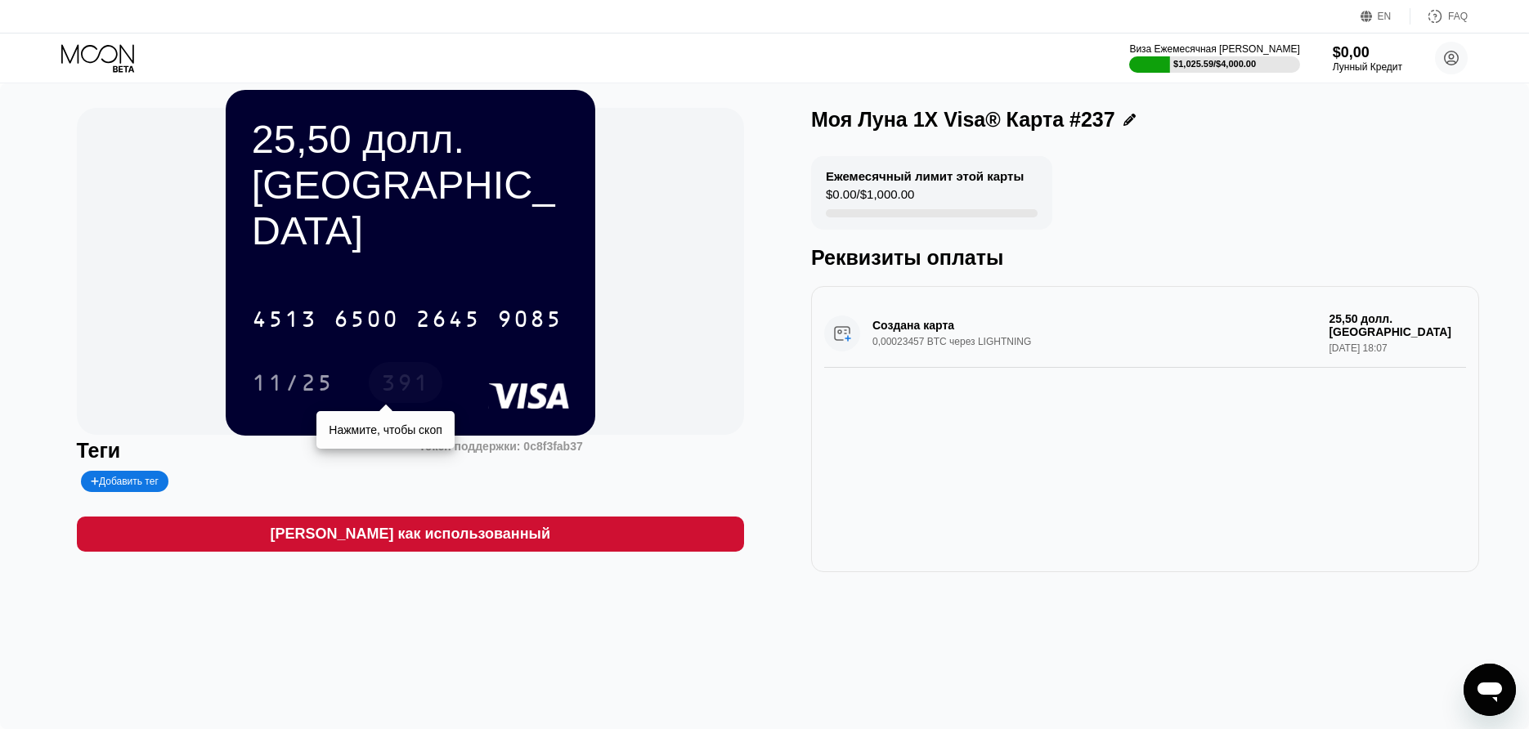
click at [410, 372] on div "391" at bounding box center [405, 385] width 49 height 26
click at [132, 52] on icon at bounding box center [99, 58] width 76 height 29
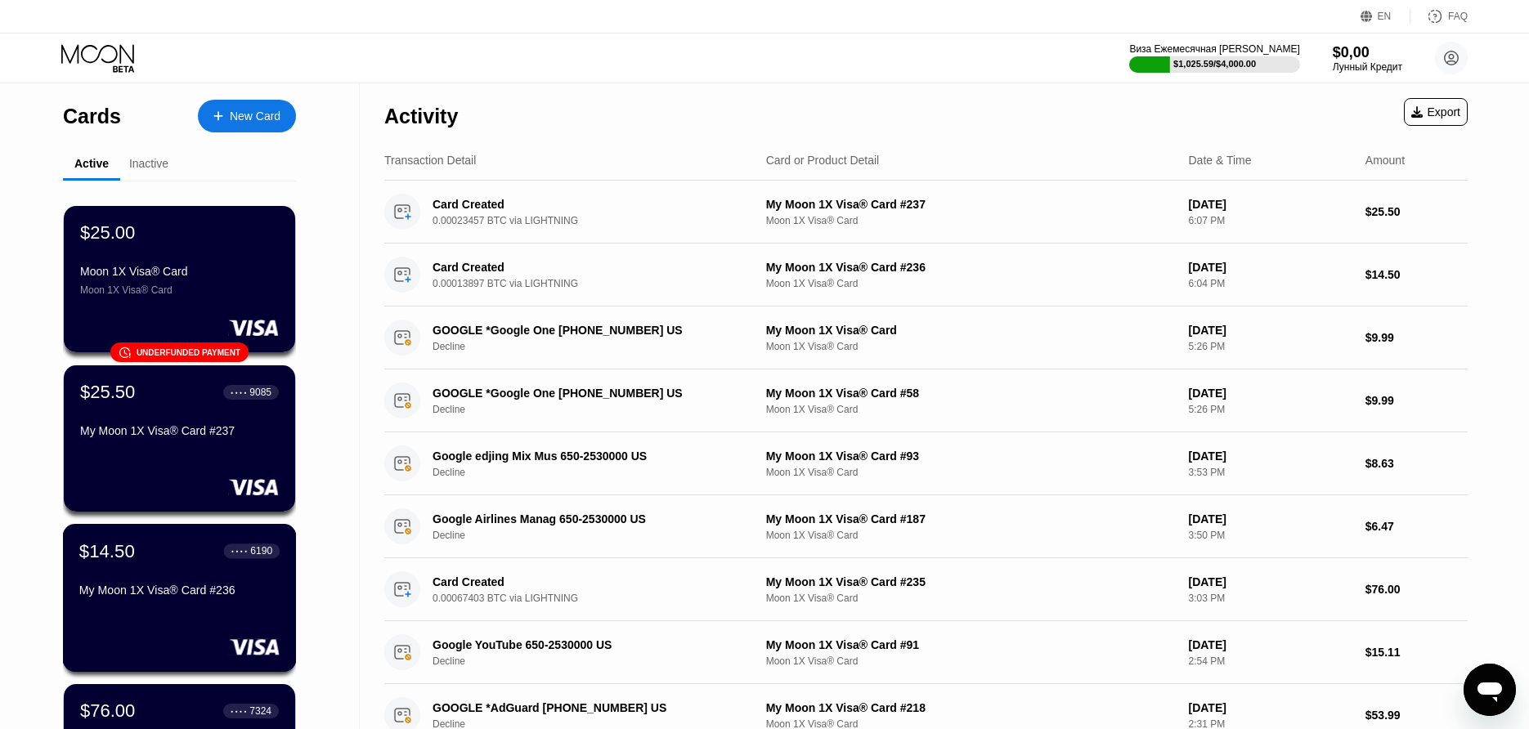
click at [166, 638] on div "$14.50 ● ● ● ● 6190 My Moon 1X Visa® Card #236" at bounding box center [180, 598] width 234 height 148
